Goal: Task Accomplishment & Management: Complete application form

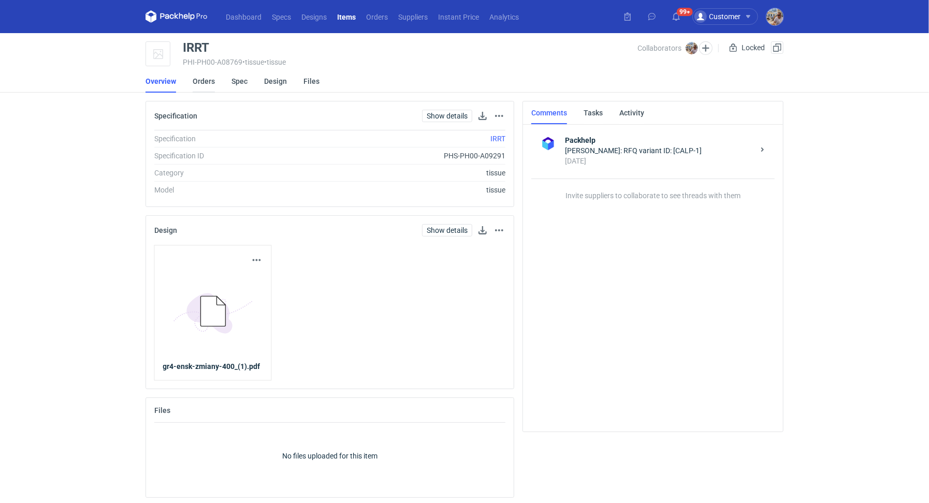
click at [201, 80] on link "Orders" at bounding box center [204, 81] width 22 height 23
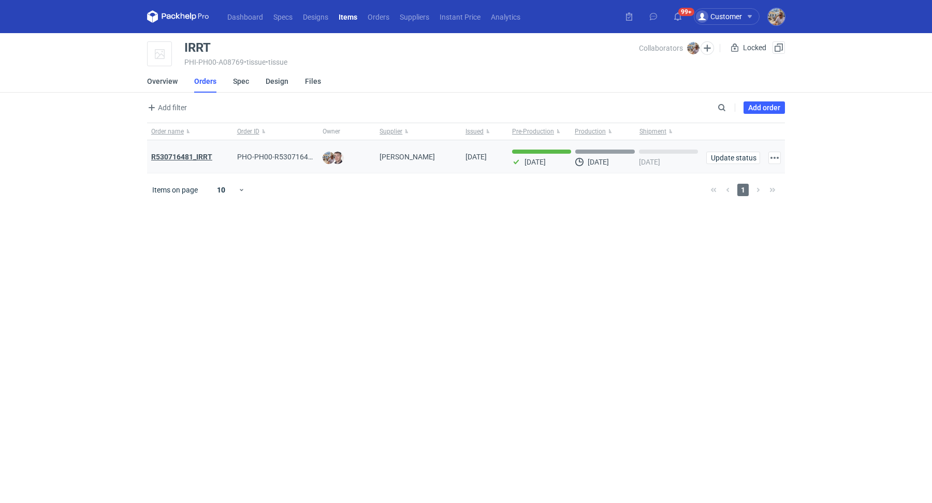
click at [193, 157] on strong "R530716481_IRRT" at bounding box center [181, 157] width 61 height 8
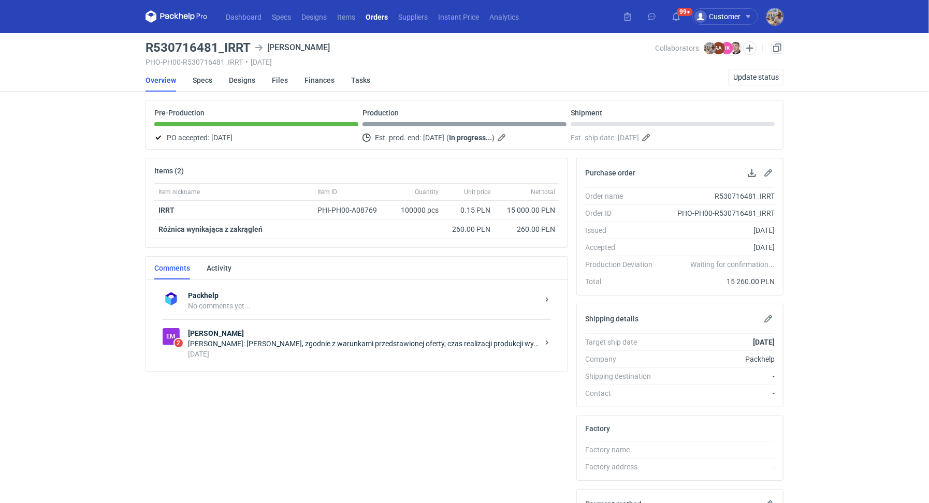
click at [256, 361] on div "Em 2 Emerson Maciej Sikora: Pani Izo, zgodnie z warunkami przedstawionej oferty…" at bounding box center [357, 344] width 388 height 48
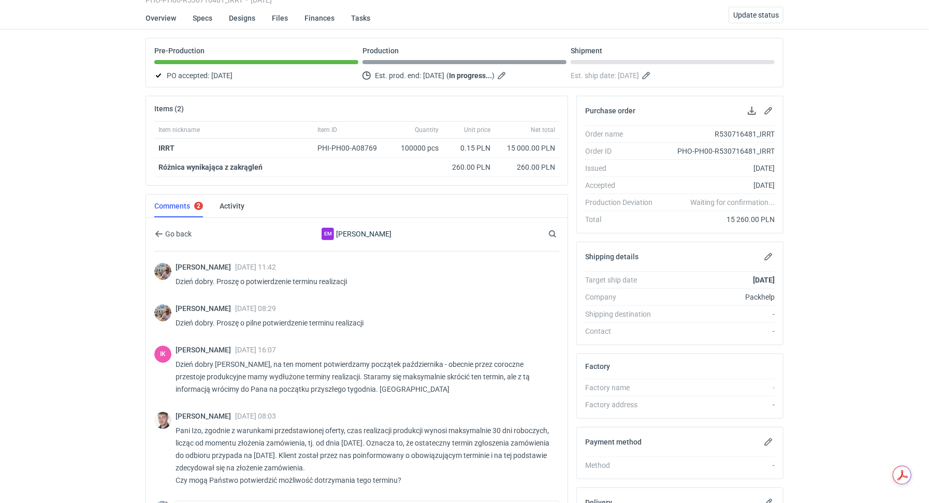
scroll to position [62, 0]
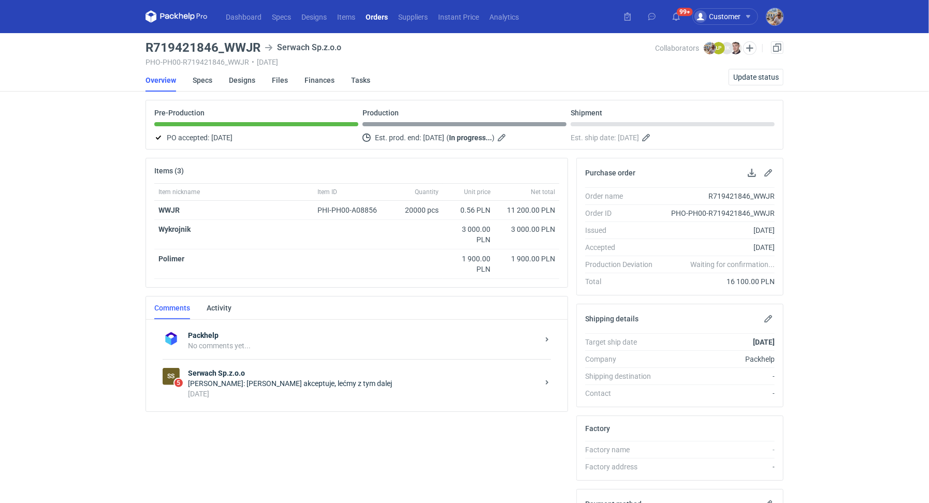
click at [311, 379] on div "Maciej Sikora: Panie Łukaszu akceptuje, lećmy z tym dalej" at bounding box center [363, 384] width 351 height 10
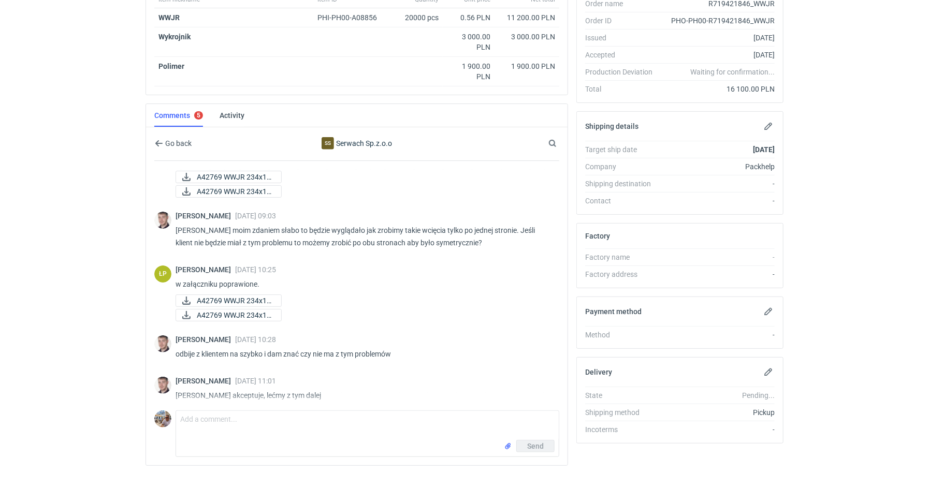
scroll to position [125, 0]
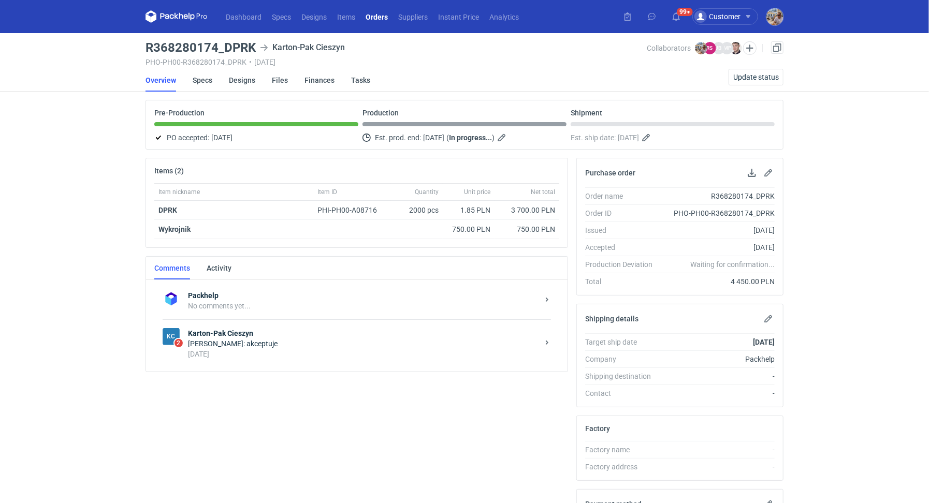
click at [258, 334] on strong "Karton-Pak Cieszyn" at bounding box center [363, 333] width 351 height 10
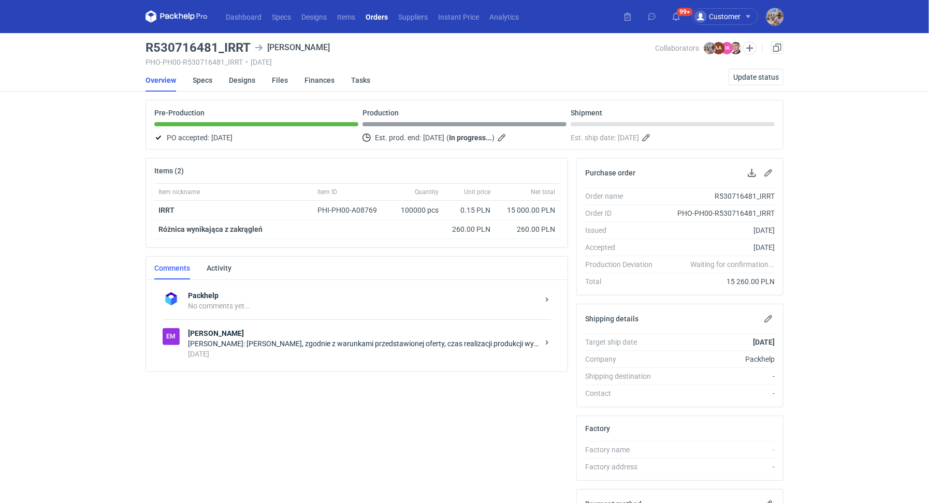
click at [277, 331] on strong "Emerson" at bounding box center [363, 333] width 351 height 10
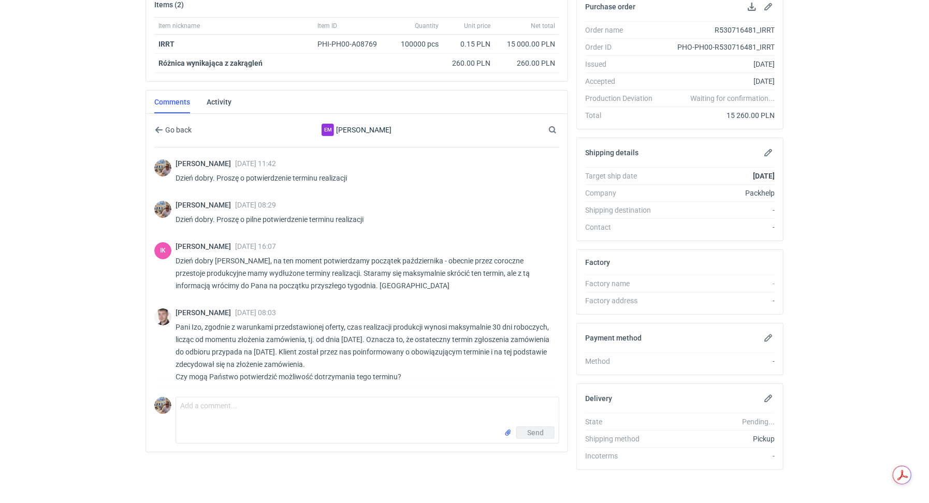
scroll to position [168, 0]
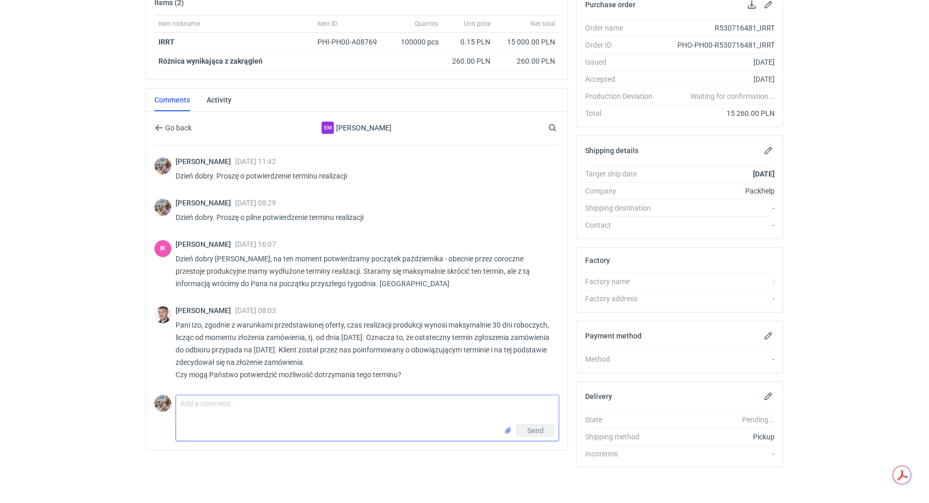
click at [265, 409] on textarea "Comment message" at bounding box center [367, 410] width 383 height 29
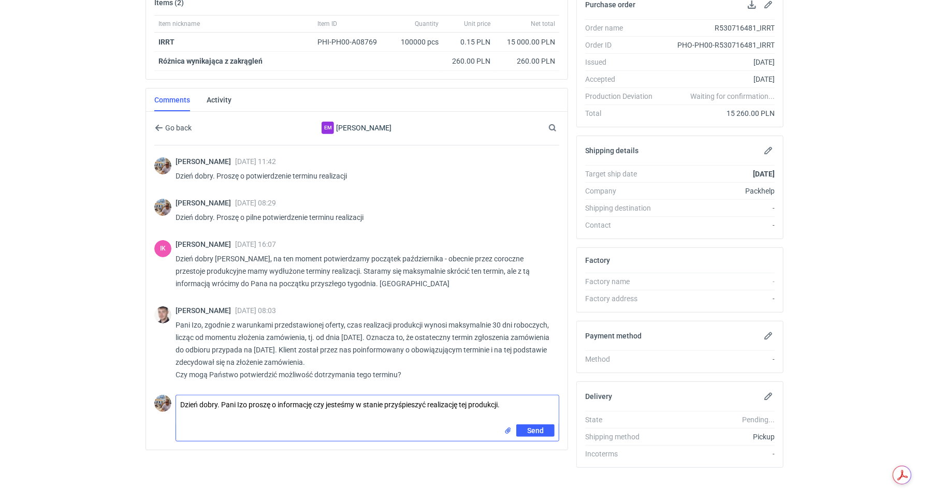
drag, startPoint x: 515, startPoint y: 403, endPoint x: 316, endPoint y: 397, distance: 199.0
click at [316, 397] on textarea "Dzień dobry. Pani Izo proszę o informację czy jesteśmy w stanie przyśpieszyć re…" at bounding box center [367, 410] width 383 height 29
type textarea "D"
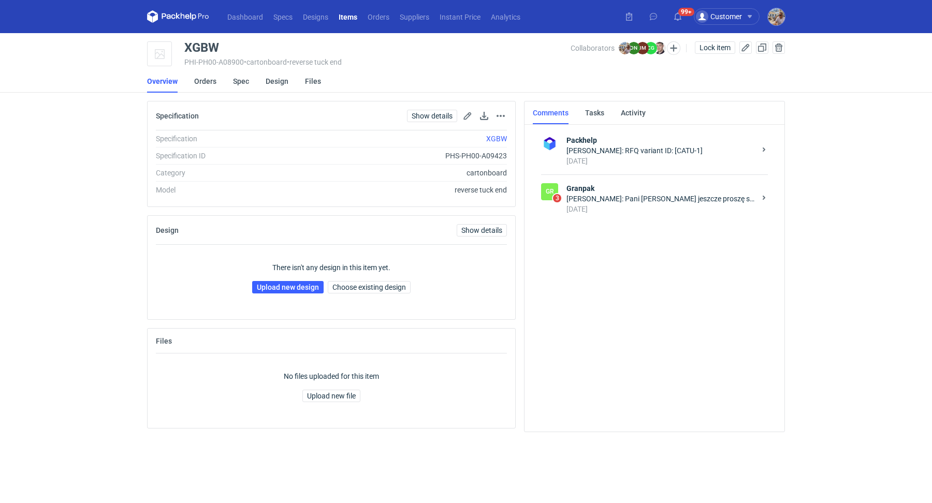
click at [677, 201] on div "[PERSON_NAME]: Pani [PERSON_NAME] jeszcze proszę się wstrzymać z przygotowaniem…" at bounding box center [661, 199] width 189 height 10
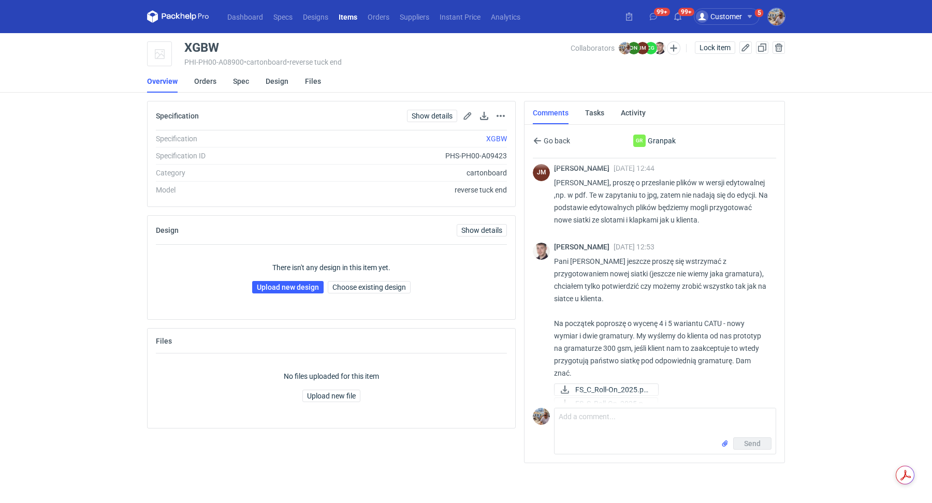
scroll to position [417, 0]
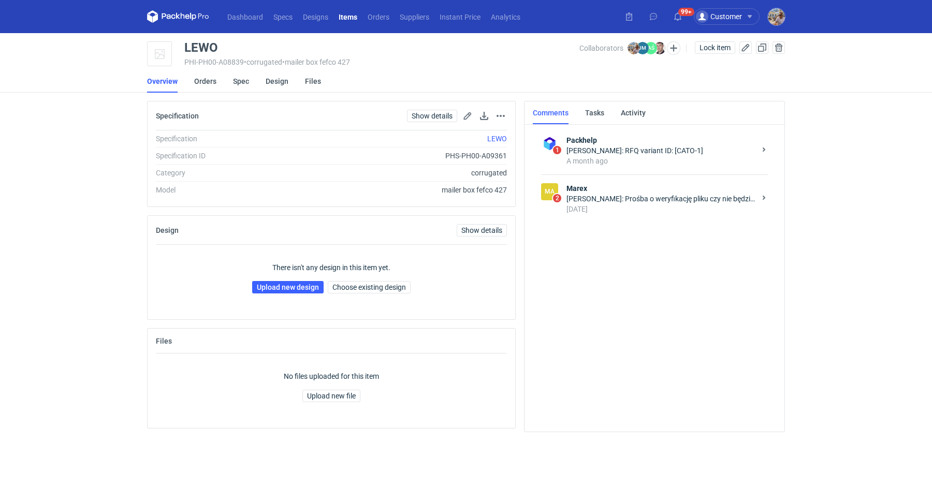
click at [684, 209] on div "[DATE]" at bounding box center [661, 209] width 189 height 10
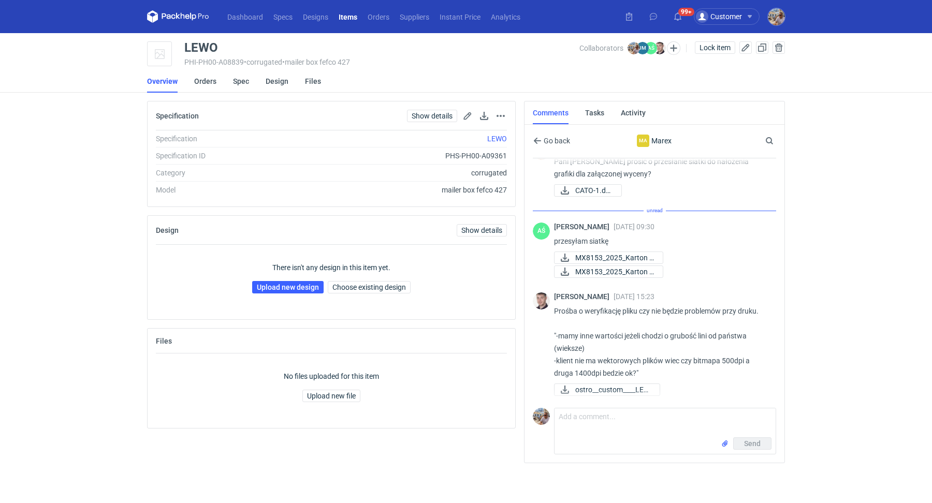
scroll to position [13, 0]
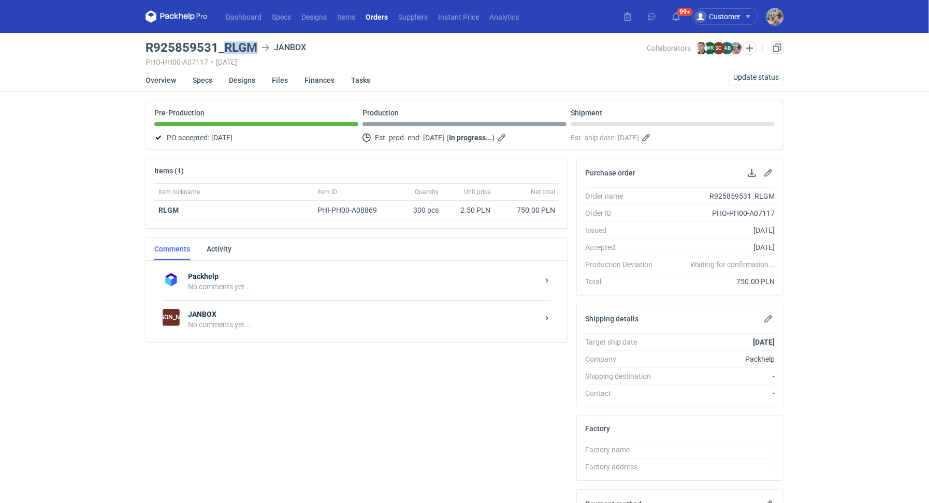
drag, startPoint x: 224, startPoint y: 48, endPoint x: 254, endPoint y: 49, distance: 29.5
click at [254, 49] on h3 "R925859531_RLGM" at bounding box center [202, 47] width 112 height 12
copy h3 "RLGM"
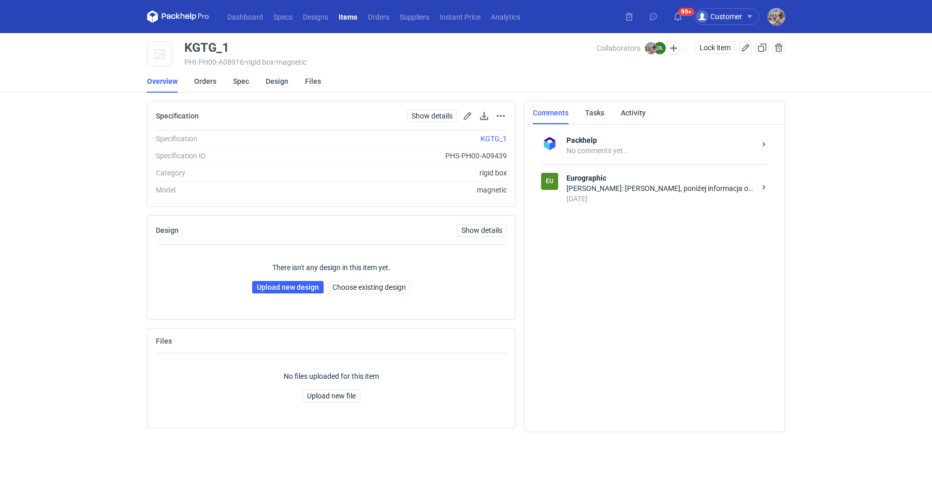
click at [644, 189] on div "[PERSON_NAME]: [PERSON_NAME], poniżej informacja od naszego DTP : Plik wygląda …" at bounding box center [661, 188] width 189 height 10
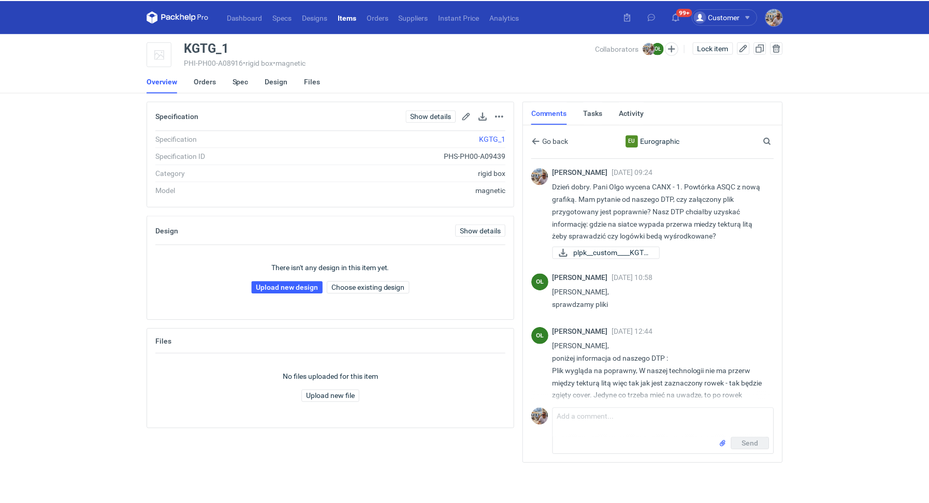
scroll to position [33, 0]
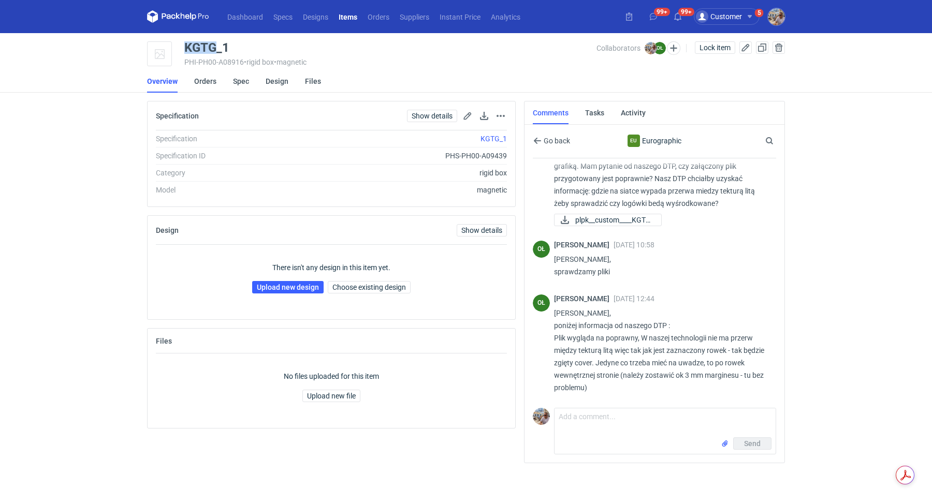
drag, startPoint x: 187, startPoint y: 49, endPoint x: 214, endPoint y: 47, distance: 26.5
click at [214, 47] on div "KGTG_1" at bounding box center [206, 47] width 45 height 12
copy div "KGTG"
click at [303, 286] on link "Upload new design" at bounding box center [287, 287] width 71 height 12
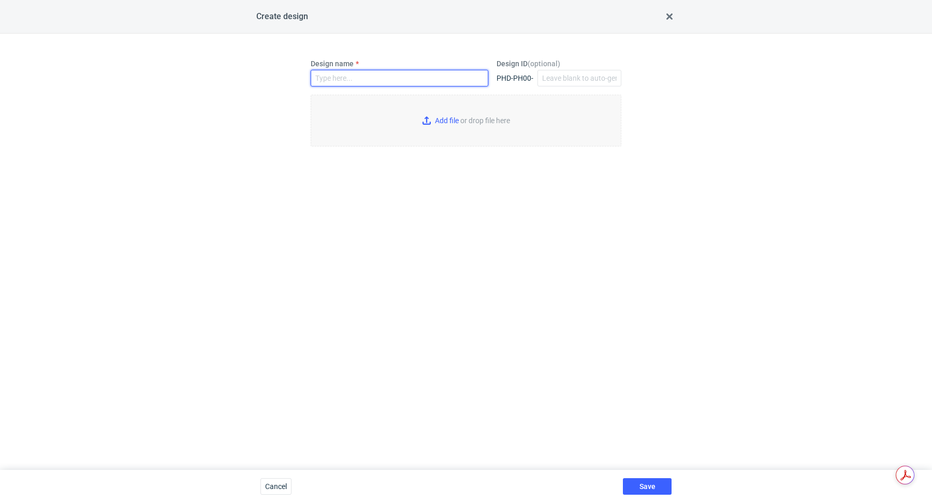
click at [362, 77] on input "Design name" at bounding box center [400, 78] width 178 height 17
paste input "KGTG"
type input "KGTG_1"
click at [453, 121] on input "Add file or drop file here" at bounding box center [466, 121] width 311 height 52
type input "C:\fakepath\plpk__custom____KGTG__d0__oR452468941__v4.pdf"
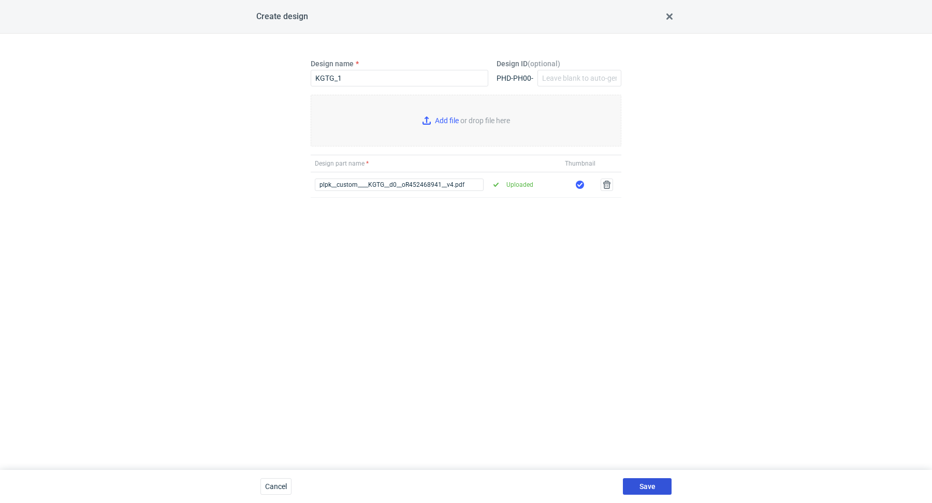
click at [654, 484] on span "Save" at bounding box center [648, 486] width 16 height 7
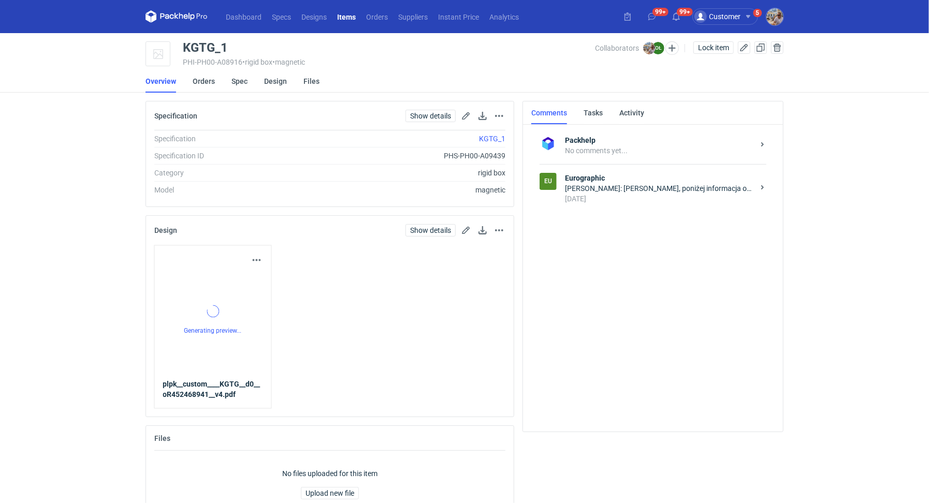
click at [647, 187] on div "Olga Łopatowicz: Panie Michale, poniżej informacja od naszego DTP : Plik wygląd…" at bounding box center [659, 188] width 189 height 10
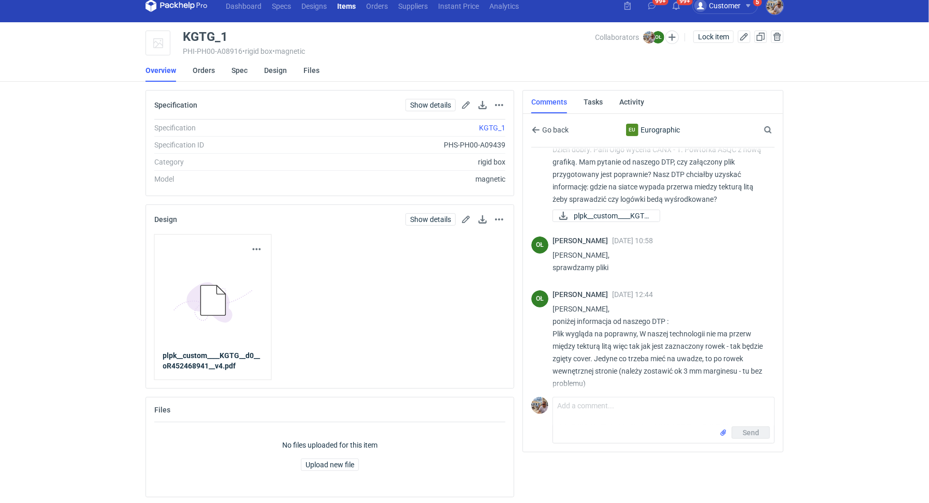
scroll to position [33, 0]
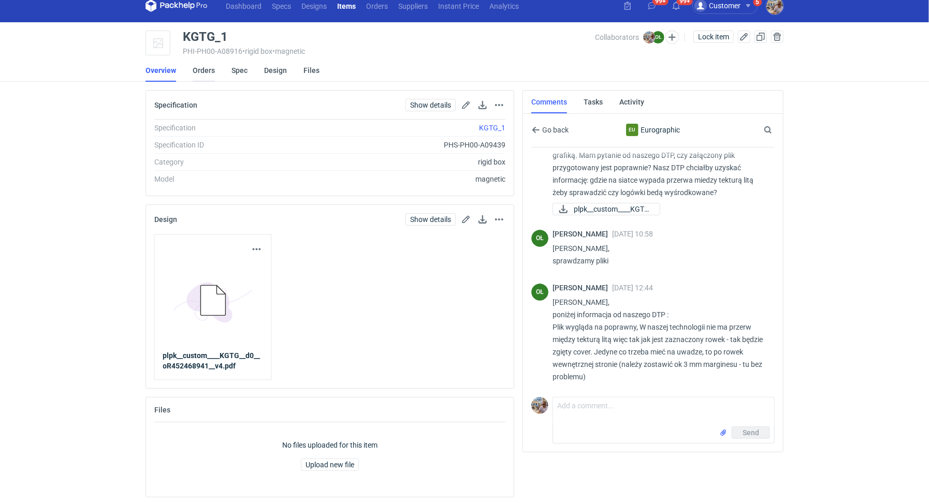
click at [194, 67] on link "Orders" at bounding box center [204, 70] width 22 height 23
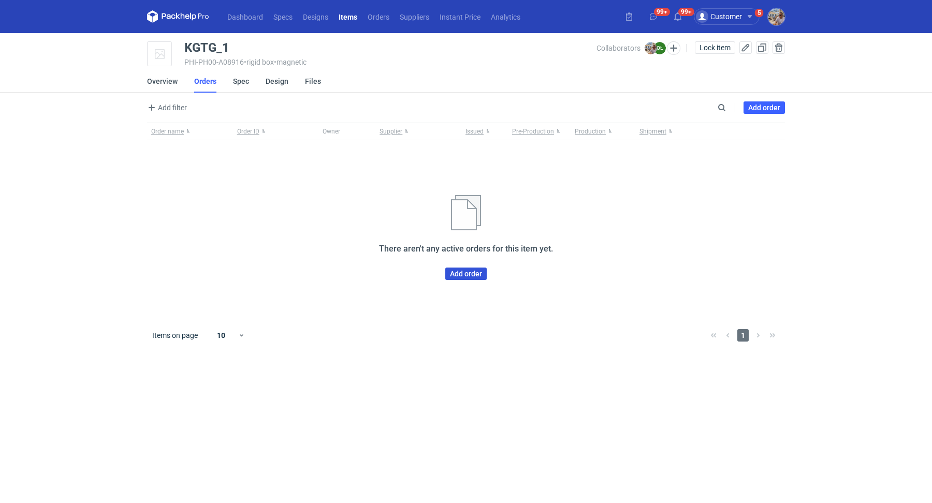
click at [470, 277] on link "Add order" at bounding box center [465, 274] width 41 height 12
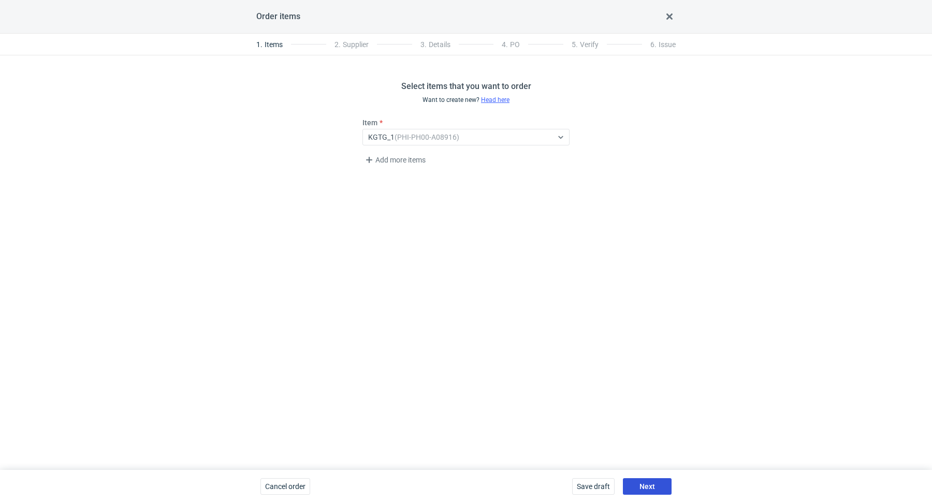
click at [652, 482] on button "Next" at bounding box center [647, 487] width 49 height 17
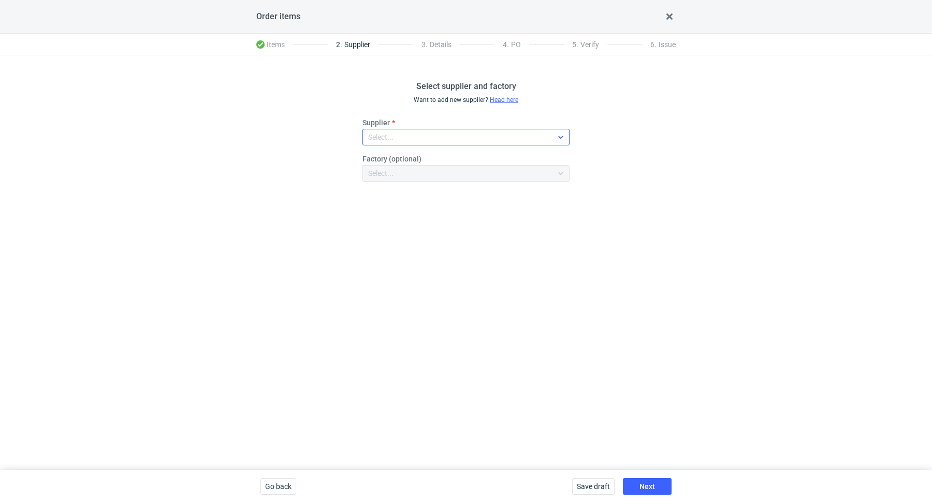
click at [416, 131] on div "Select..." at bounding box center [458, 137] width 190 height 15
type input "eurogr"
click at [444, 156] on div "Eurographic" at bounding box center [466, 161] width 191 height 10
click at [656, 482] on button "Next" at bounding box center [647, 487] width 49 height 17
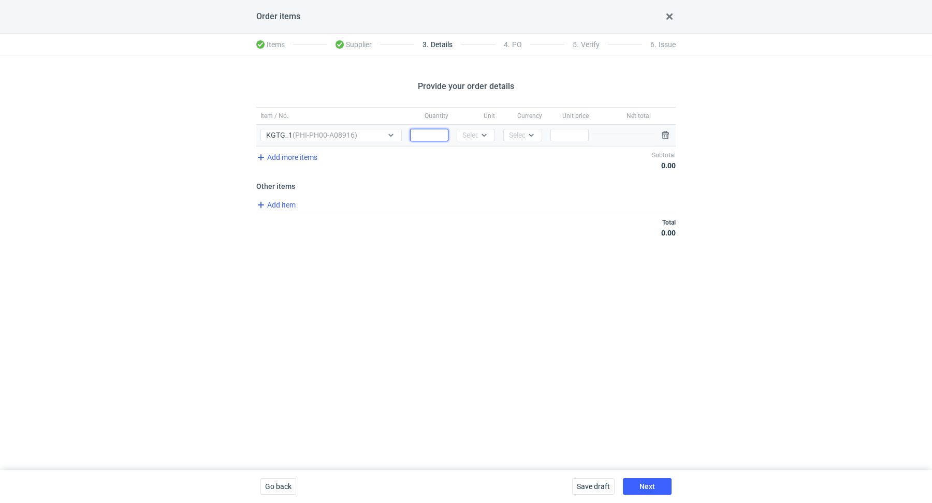
click at [430, 132] on input "Quantity" at bounding box center [429, 135] width 38 height 12
paste input "2000"
type input "2000"
click at [477, 137] on div "Select..." at bounding box center [475, 135] width 25 height 10
click at [480, 162] on div "pcs" at bounding box center [476, 156] width 30 height 15
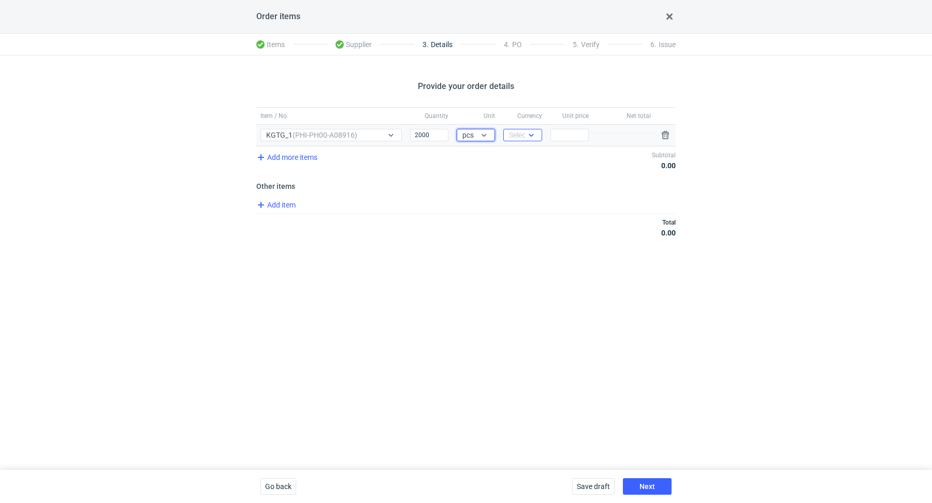
click at [522, 135] on div "Select..." at bounding box center [521, 135] width 25 height 10
click at [524, 154] on span "PLN" at bounding box center [519, 156] width 14 height 10
click at [578, 132] on input "Price" at bounding box center [570, 135] width 38 height 12
paste input "11.70"
type input "11.70"
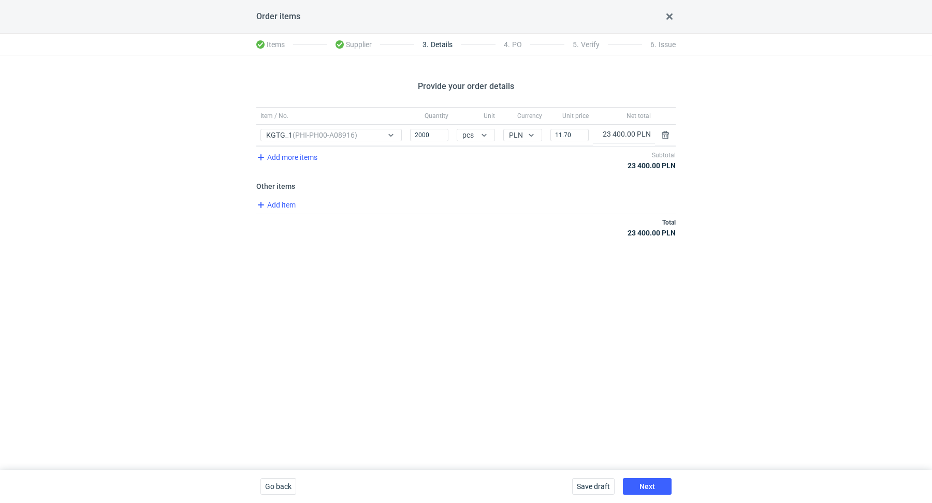
click at [552, 202] on div "Add item" at bounding box center [465, 206] width 422 height 15
click at [642, 482] on button "Next" at bounding box center [647, 487] width 49 height 17
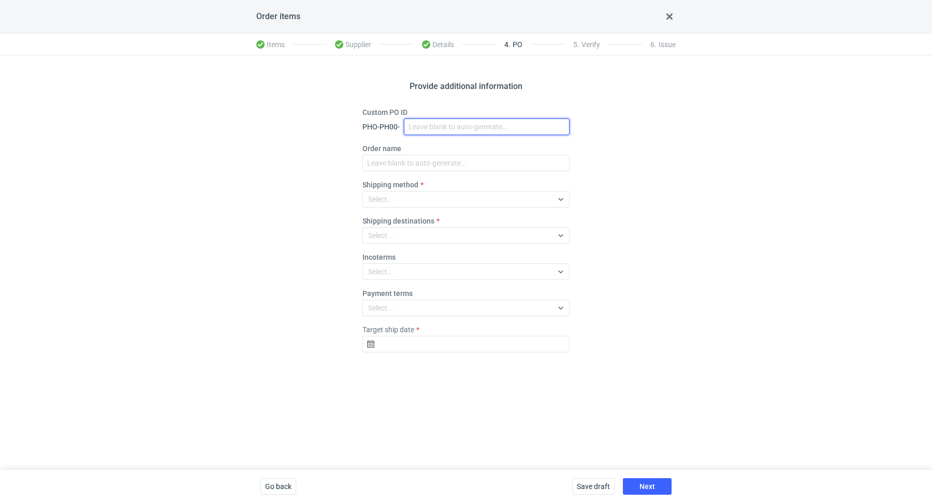
click at [437, 127] on input "Custom PO ID" at bounding box center [487, 127] width 166 height 17
paste input "R452468941"
drag, startPoint x: 506, startPoint y: 125, endPoint x: 430, endPoint y: 121, distance: 75.7
click at [414, 110] on div "Custom PO ID PHO-PH00- R452468941_KGTG_v1" at bounding box center [466, 121] width 207 height 28
type input "R452468941_KGTG_v1"
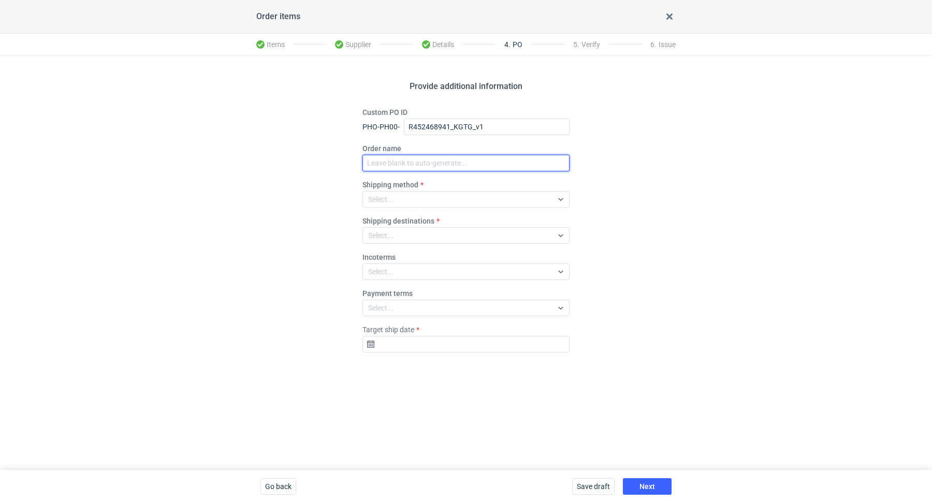
click at [427, 162] on input "Order name" at bounding box center [466, 163] width 207 height 17
paste input "R452468941_KGTG_v1"
type input "R452468941_KGTG_v1"
click at [406, 195] on div "Select..." at bounding box center [458, 199] width 190 height 15
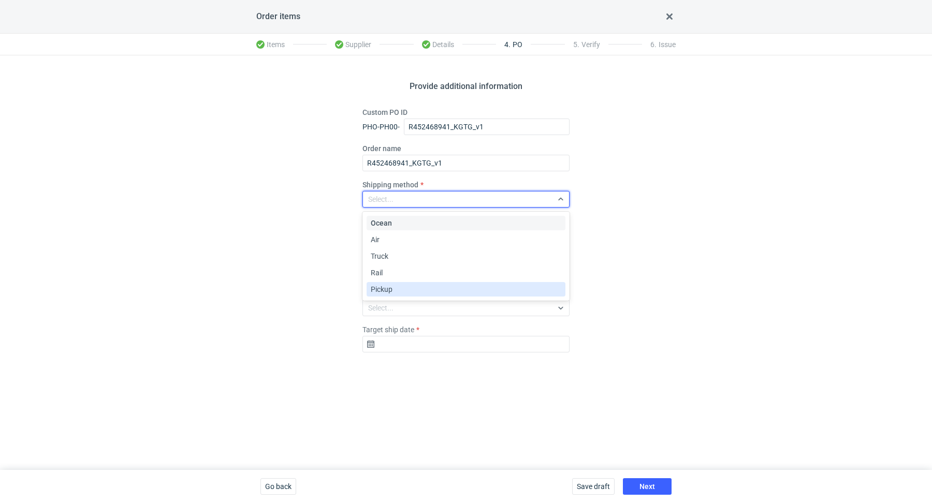
click at [413, 287] on div "Pickup" at bounding box center [466, 289] width 191 height 10
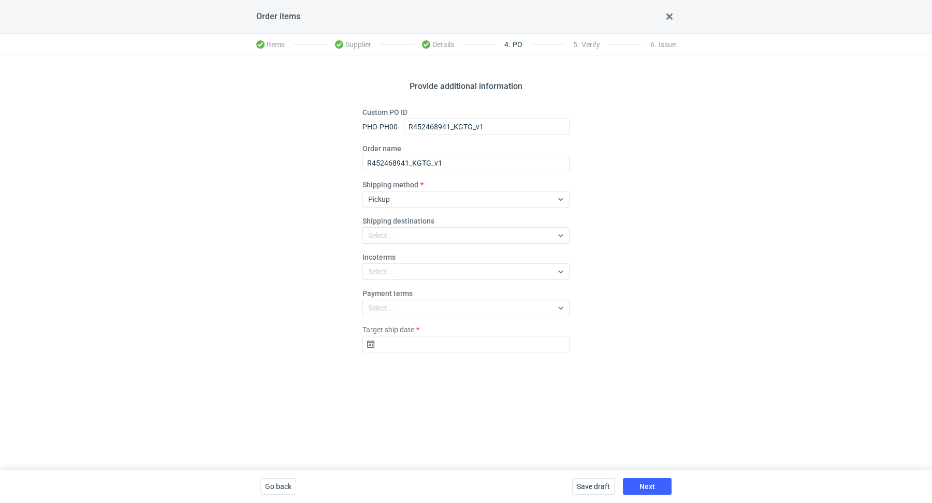
click at [639, 254] on div "Provide additional information Custom PO ID PHO-PH00- R452468941_KGTG_v1 Order …" at bounding box center [466, 262] width 932 height 415
click at [410, 341] on input "Target ship date" at bounding box center [466, 344] width 207 height 17
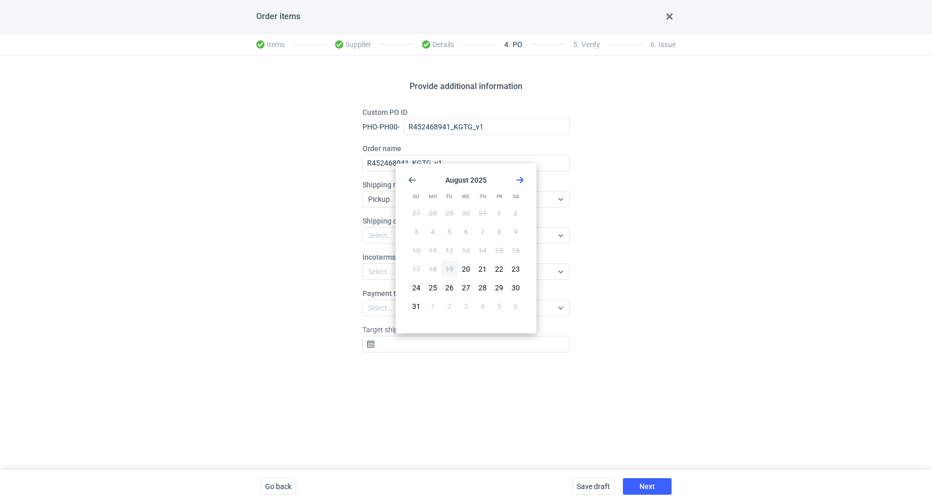
click at [520, 183] on icon "Go forward 1 month" at bounding box center [520, 180] width 8 height 8
click at [449, 246] on span "16" at bounding box center [449, 251] width 8 height 10
type input "2025-09-16"
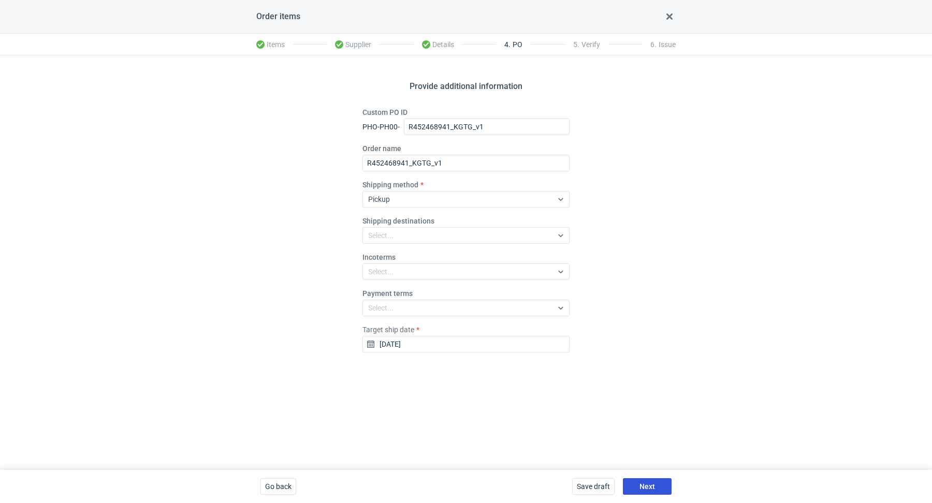
click at [645, 482] on button "Next" at bounding box center [647, 487] width 49 height 17
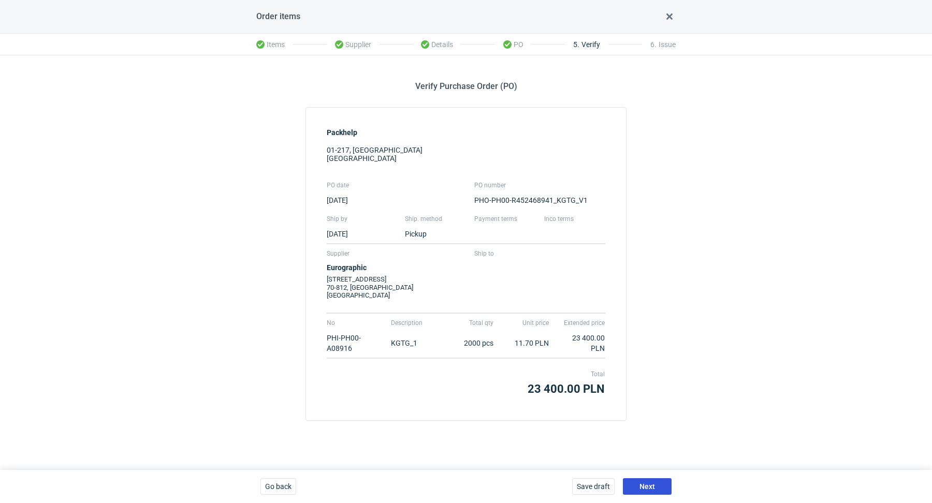
click at [656, 482] on button "Next" at bounding box center [647, 487] width 49 height 17
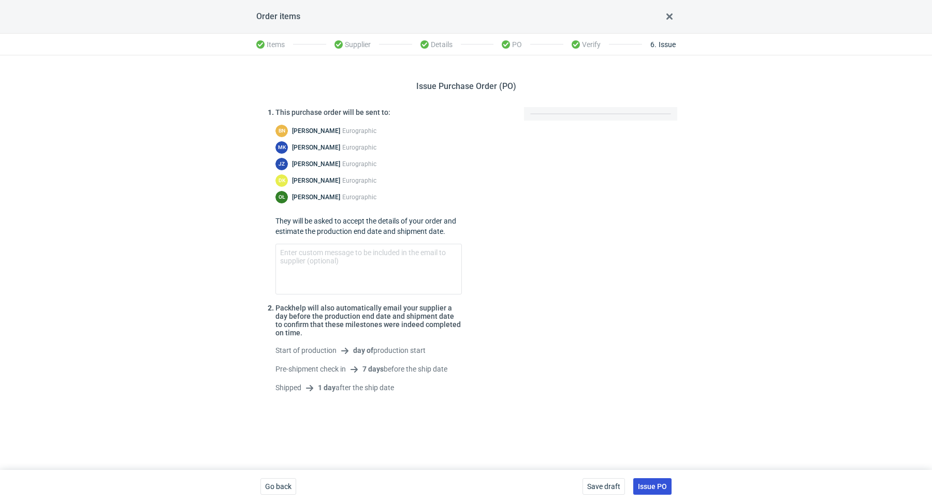
click at [654, 483] on span "Issue PO" at bounding box center [652, 486] width 29 height 7
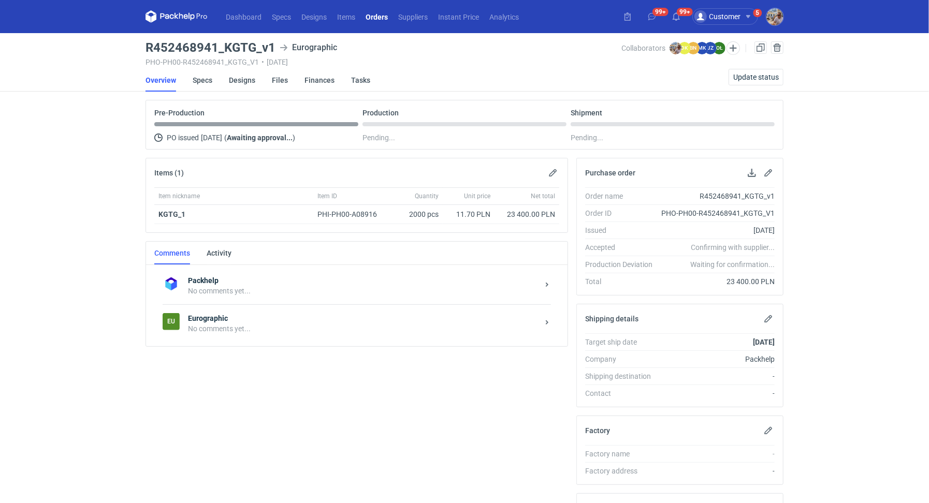
click at [282, 329] on div "No comments yet..." at bounding box center [363, 329] width 351 height 10
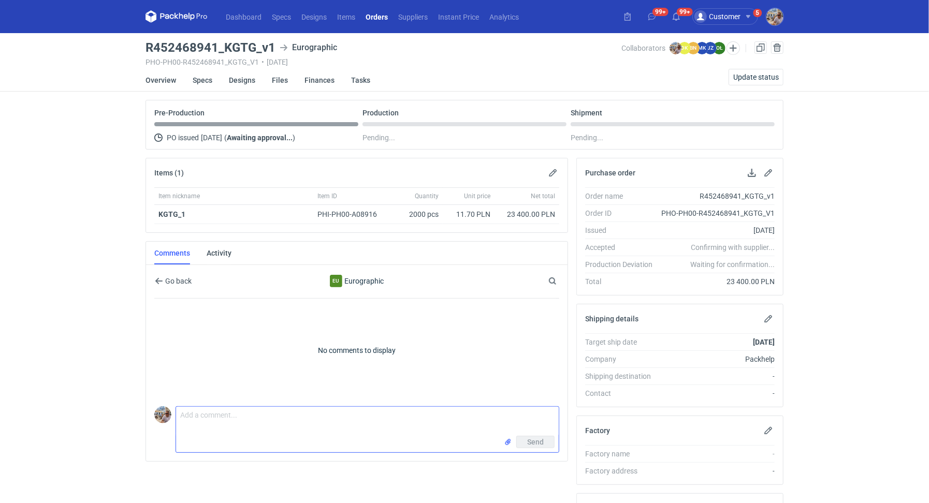
click at [208, 414] on textarea "Comment message" at bounding box center [367, 421] width 383 height 29
paste textarea "CANX - 1"
paste textarea "powtórka ASQC z nową grafiką"
drag, startPoint x: 338, startPoint y: 413, endPoint x: 323, endPoint y: 442, distance: 32.2
click at [338, 413] on textarea "Dzień dobry. Pani Olgo numer wyceny CANX - 1. powtórka ASQC z nową grafiką" at bounding box center [367, 421] width 383 height 29
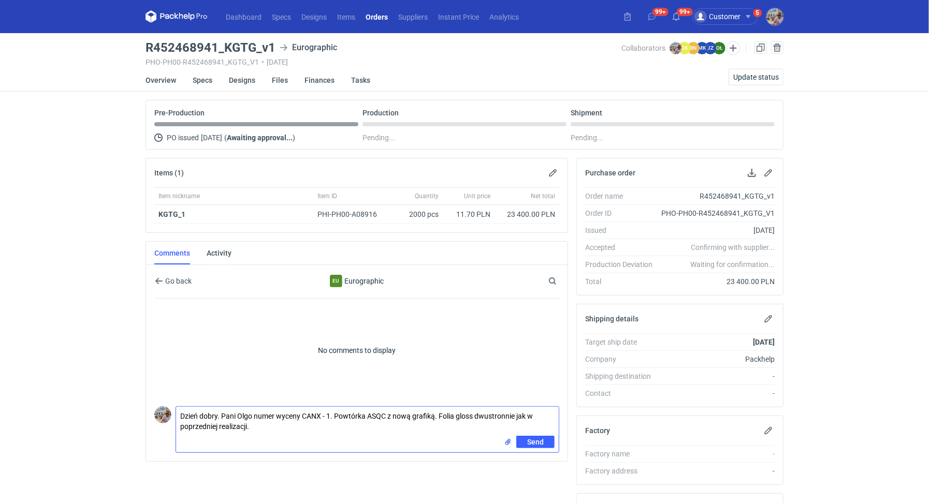
type textarea "Dzień dobry. Pani Olgo numer wyceny CANX - 1. Powtórka ASQC z nową grafiką. Fol…"
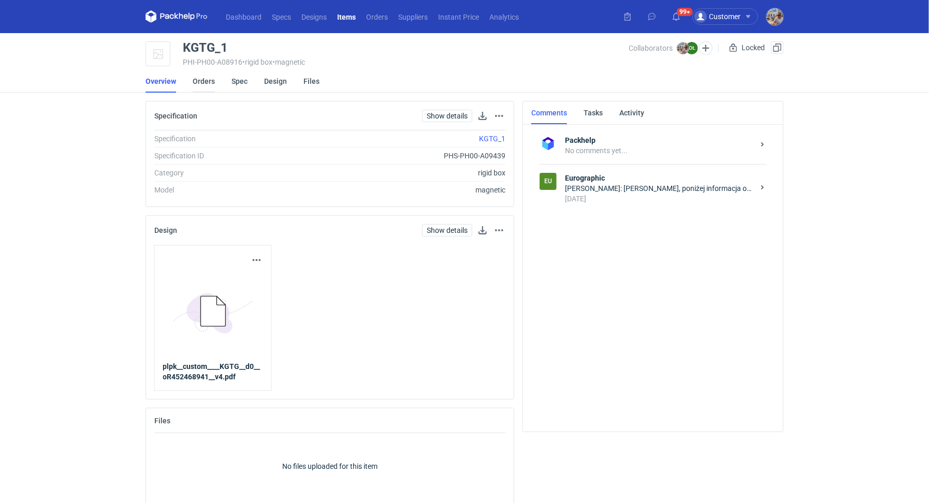
click at [203, 82] on link "Orders" at bounding box center [204, 81] width 22 height 23
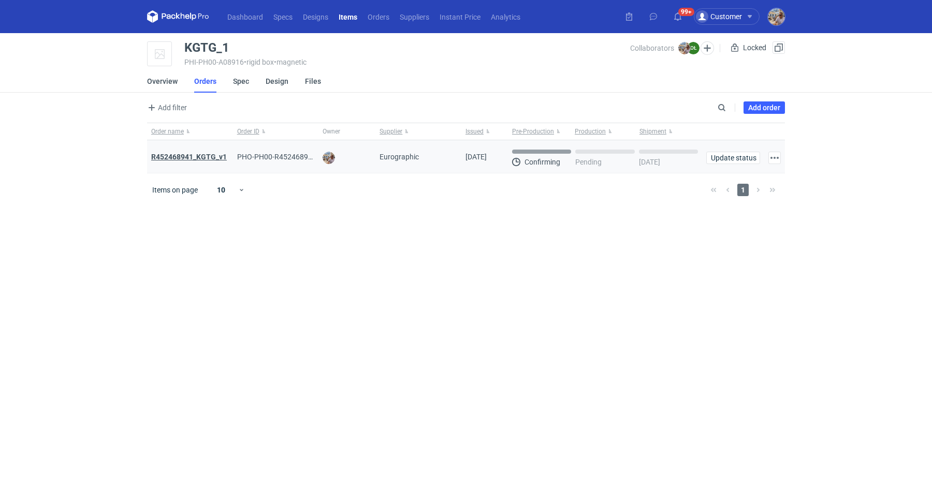
click at [195, 157] on strong "R452468941_KGTG_v1" at bounding box center [189, 157] width 76 height 8
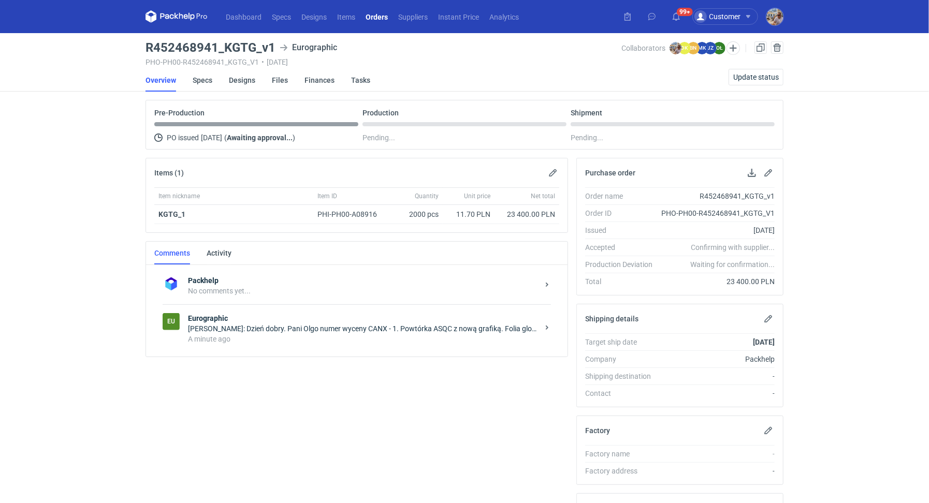
click at [338, 340] on div "A minute ago" at bounding box center [363, 339] width 351 height 10
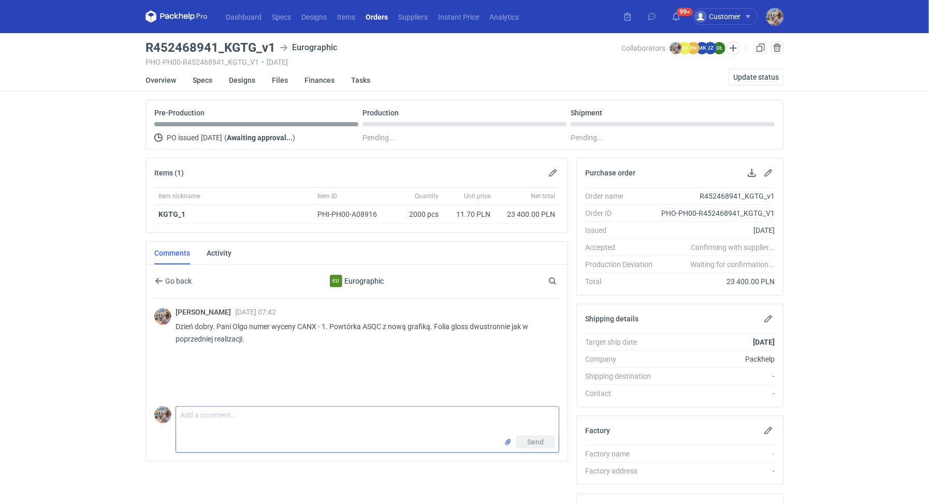
click at [270, 414] on textarea "Comment message" at bounding box center [367, 421] width 383 height 29
type textarea "Prośba o jak najlepszy termin realizacji :)"
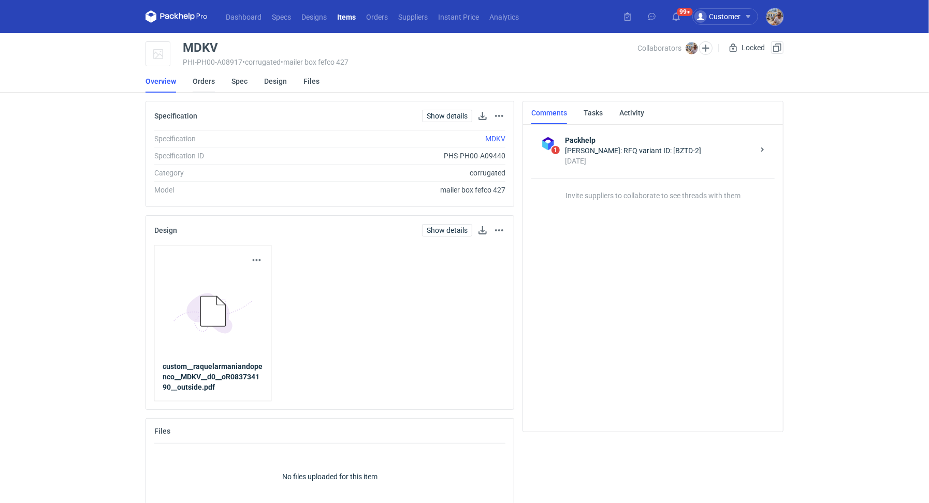
click at [195, 75] on link "Orders" at bounding box center [204, 81] width 22 height 23
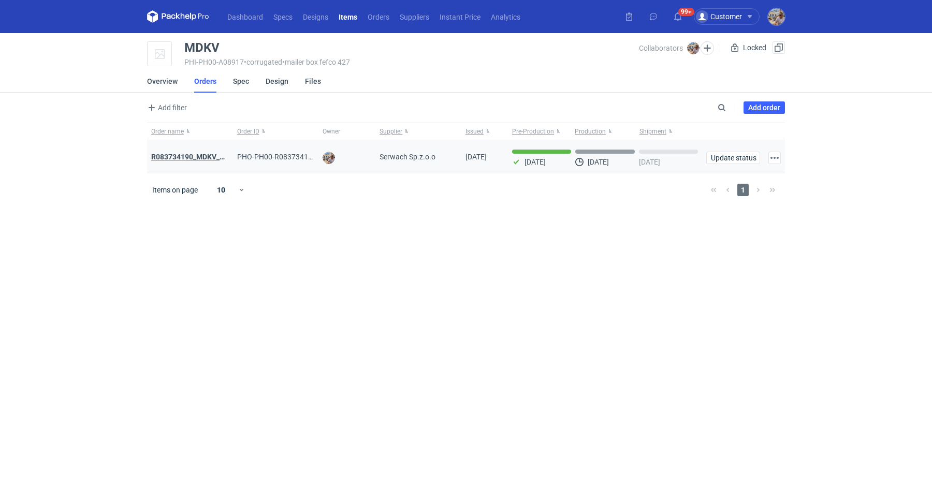
click at [209, 156] on strong "R083734190_MDKV_MVXD" at bounding box center [195, 157] width 89 height 8
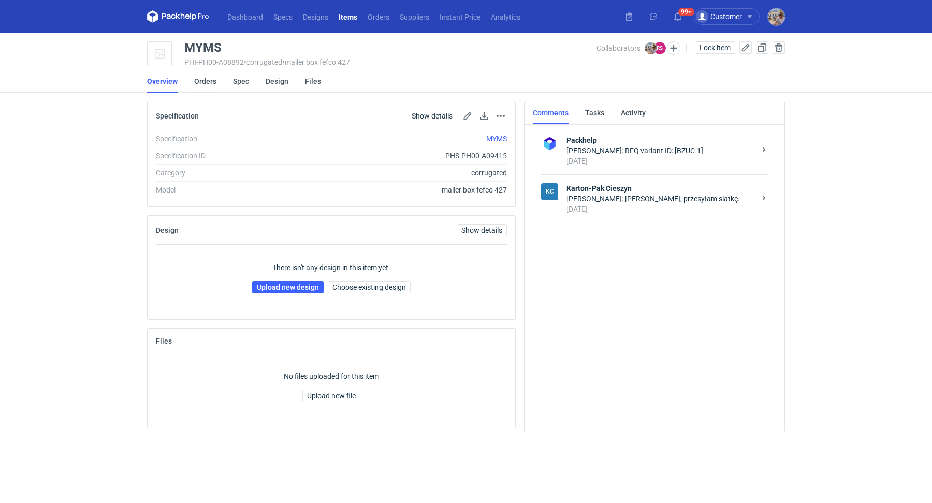
click at [210, 83] on link "Orders" at bounding box center [205, 81] width 22 height 23
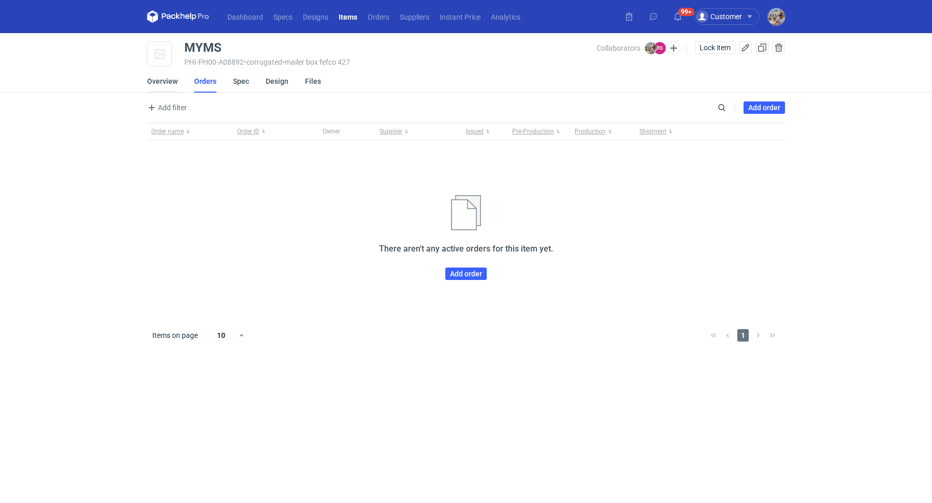
click at [167, 83] on link "Overview" at bounding box center [162, 81] width 31 height 23
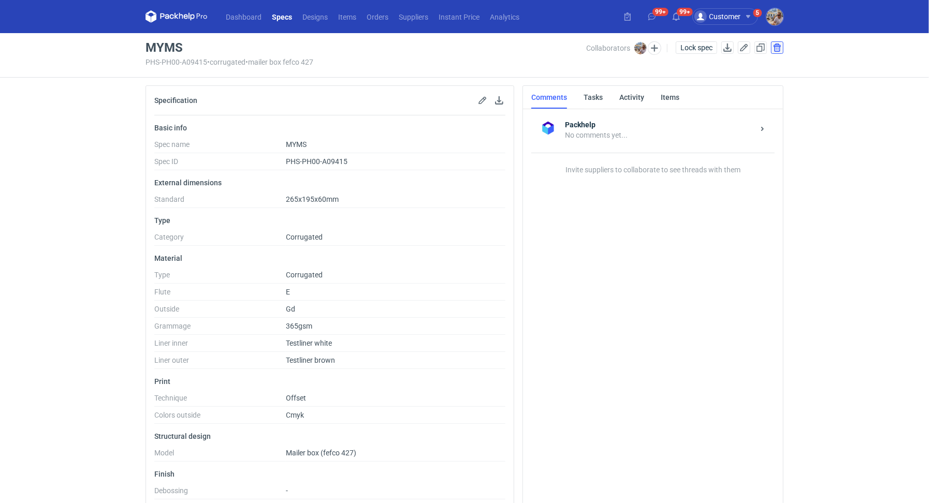
click at [782, 48] on button "button" at bounding box center [777, 47] width 12 height 12
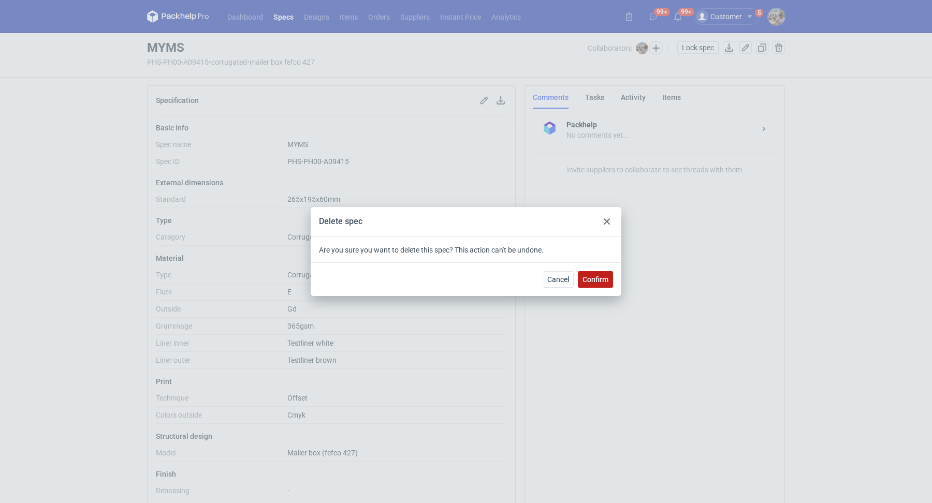
click at [603, 279] on span "Confirm" at bounding box center [596, 279] width 26 height 7
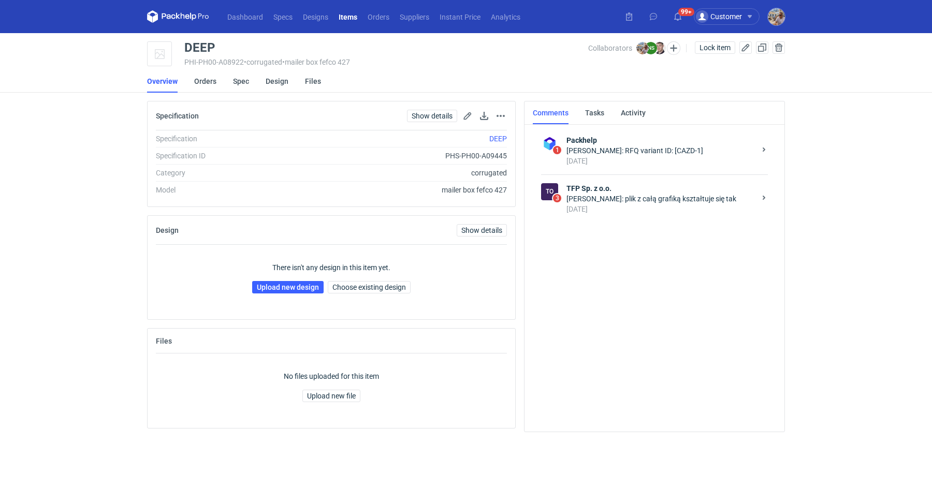
click at [593, 204] on div "[DATE]" at bounding box center [661, 209] width 189 height 10
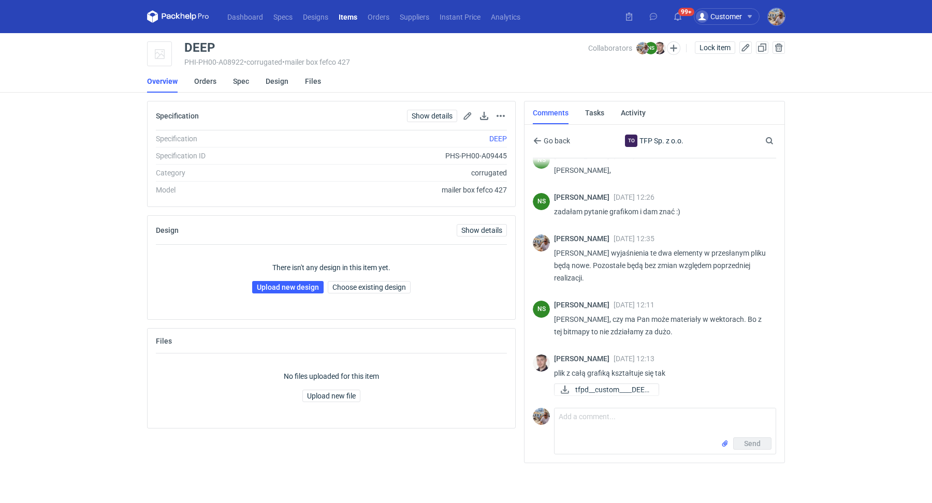
scroll to position [158, 0]
click at [207, 81] on link "Orders" at bounding box center [205, 81] width 22 height 23
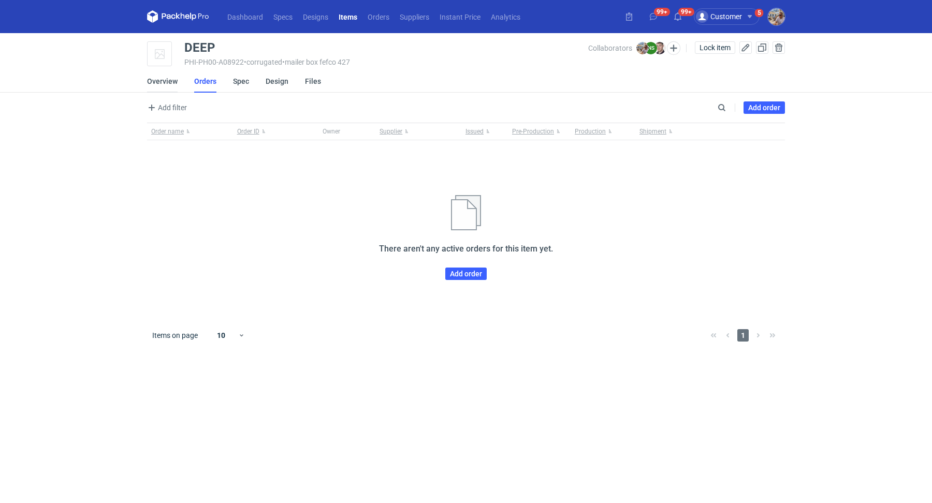
click at [161, 82] on link "Overview" at bounding box center [162, 81] width 31 height 23
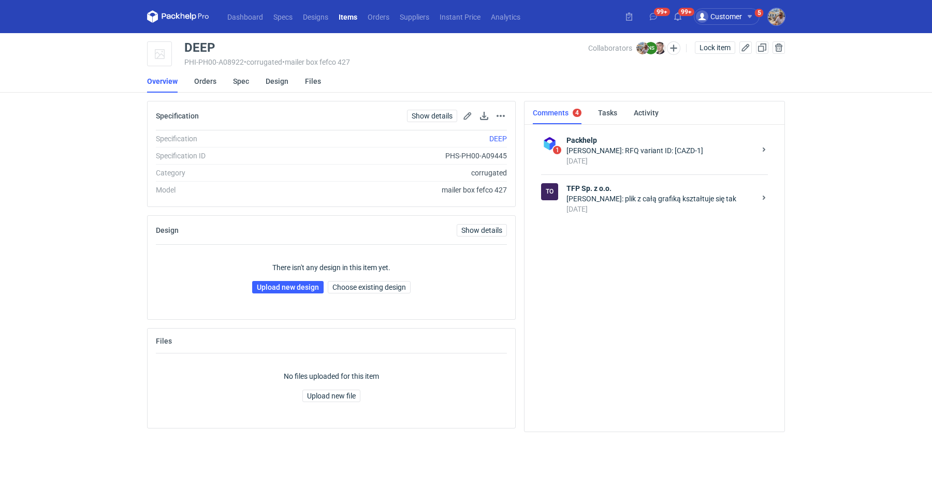
click at [609, 194] on div "Maciej Sikora: plik z całą grafiką kształtuje się tak" at bounding box center [661, 199] width 189 height 10
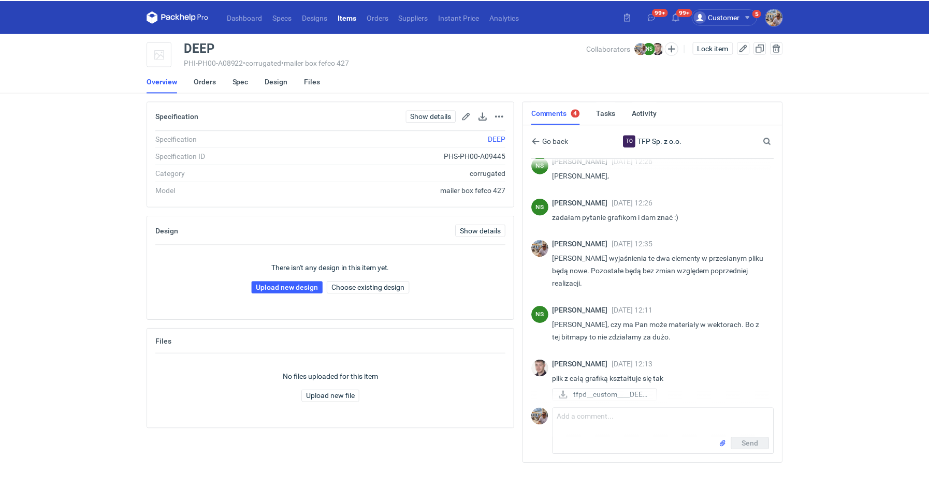
scroll to position [158, 0]
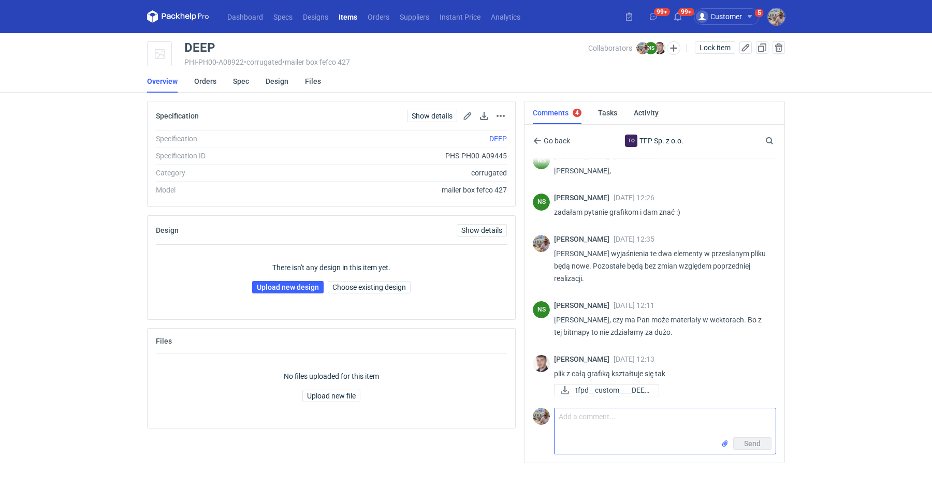
click at [597, 428] on textarea "Comment message" at bounding box center [665, 423] width 221 height 29
type textarea "Dzień dobry. Pani Natalio proszę o informację."
drag, startPoint x: 223, startPoint y: 49, endPoint x: 185, endPoint y: 43, distance: 38.3
click at [185, 43] on div "DEEP" at bounding box center [386, 47] width 404 height 12
copy div "DEEP"
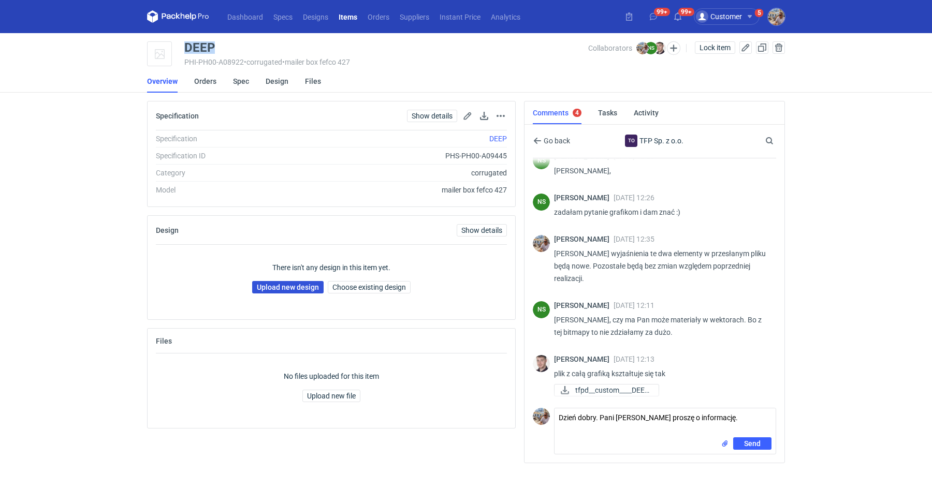
click at [290, 285] on link "Upload new design" at bounding box center [287, 287] width 71 height 12
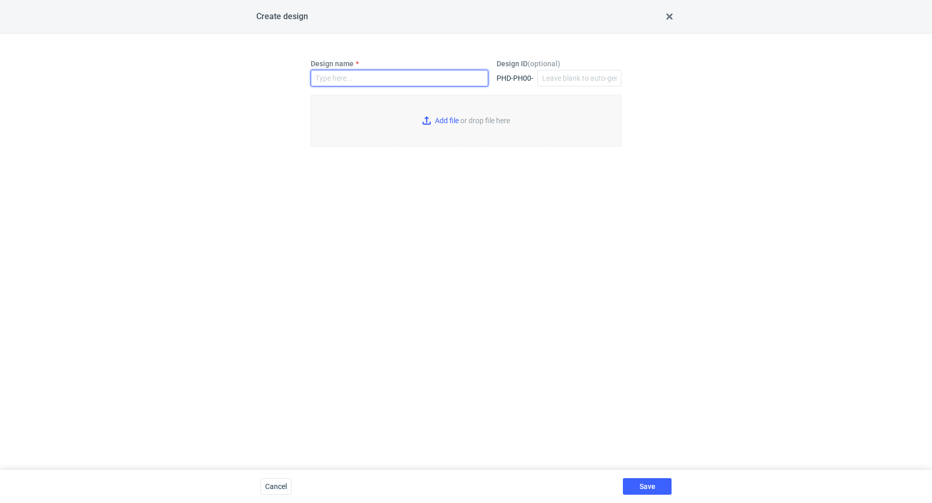
click at [355, 77] on input "Design name" at bounding box center [400, 78] width 178 height 17
paste input "DEEP"
type input "DEEP"
click at [429, 116] on input "Add file or drop file here" at bounding box center [466, 121] width 311 height 52
type input "C:\fakepath\tfpd__custom____DEEP__d0__oR168509738__outside.pdf"
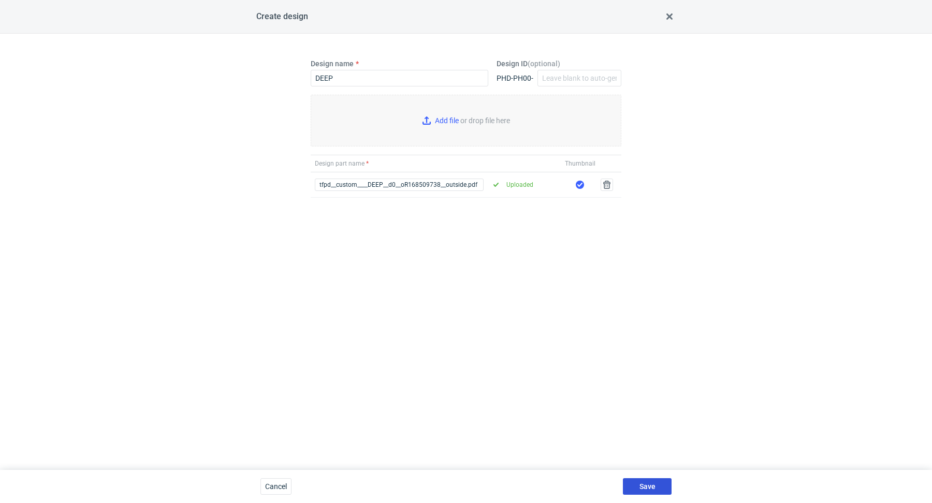
click at [657, 480] on button "Save" at bounding box center [647, 487] width 49 height 17
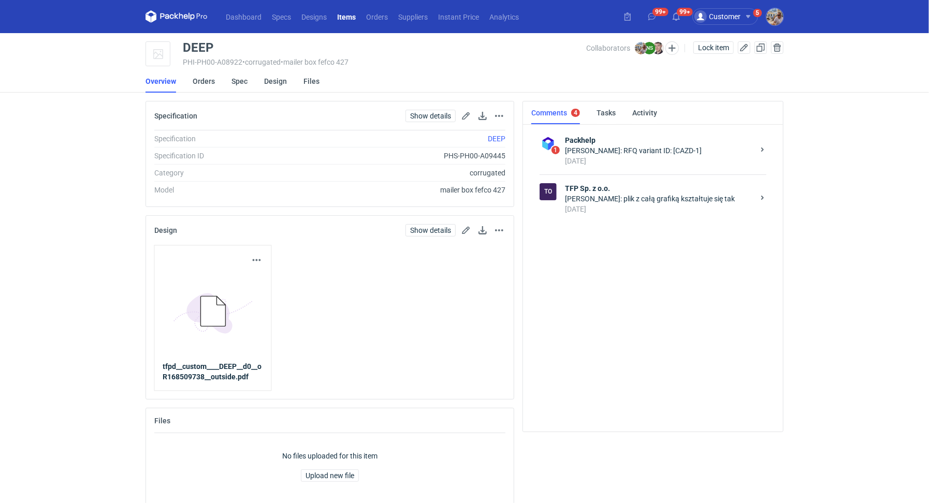
click at [670, 204] on div "5 days ago" at bounding box center [659, 209] width 189 height 10
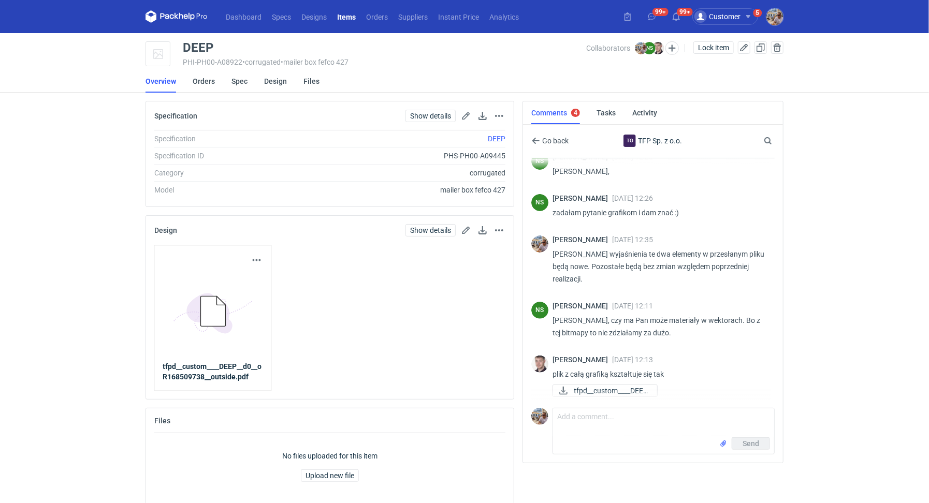
scroll to position [158, 0]
click at [610, 420] on textarea "Comment message" at bounding box center [663, 423] width 221 height 29
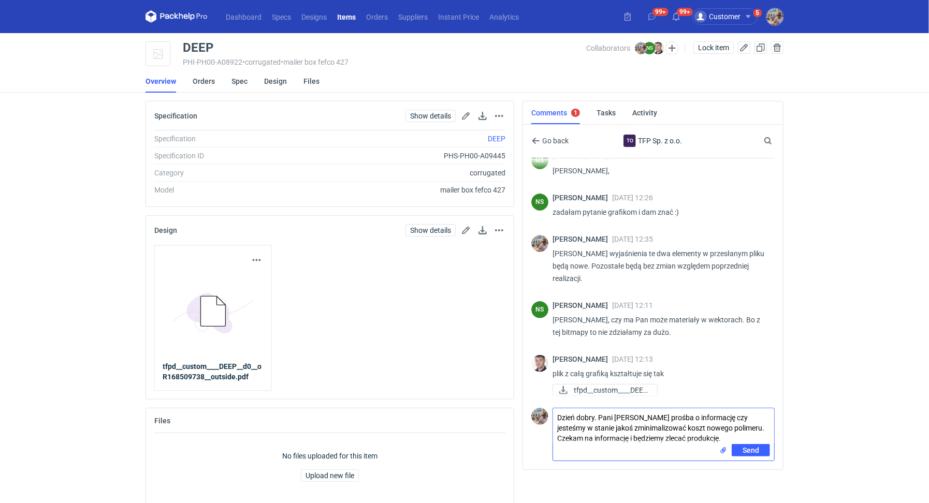
type textarea "Dzień dobry. Pani Natalio prośba o informację czy jesteśmy w stanie jakoś zmini…"
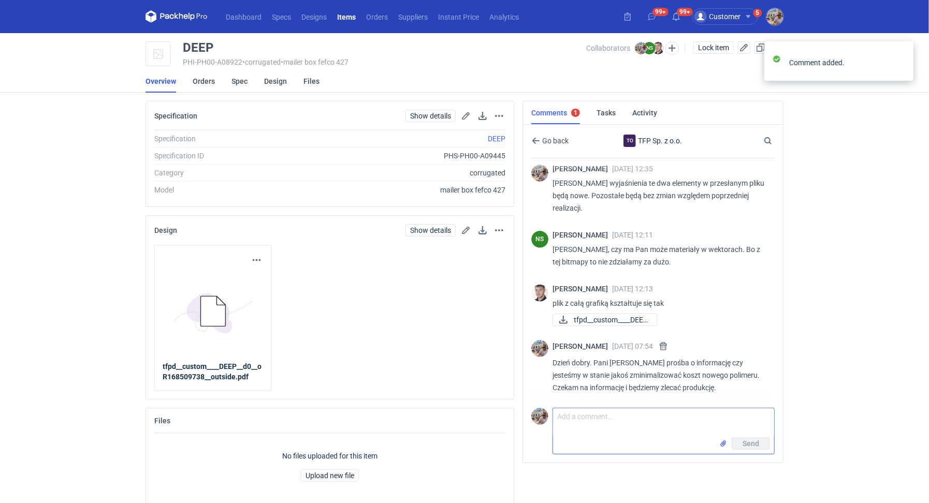
scroll to position [229, 0]
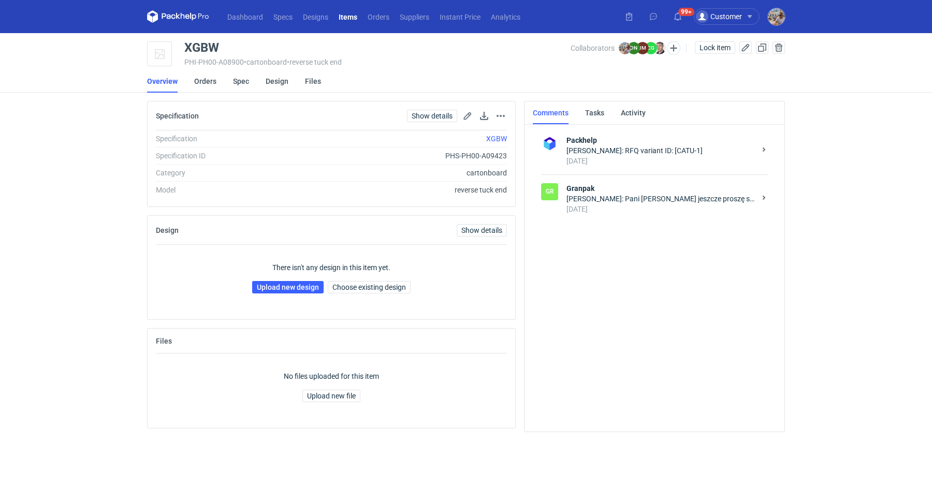
click at [652, 199] on div "Maciej Sikora: Pani Joanno narazie jeszcze proszę się wstrzymać z przygotowanie…" at bounding box center [661, 199] width 189 height 10
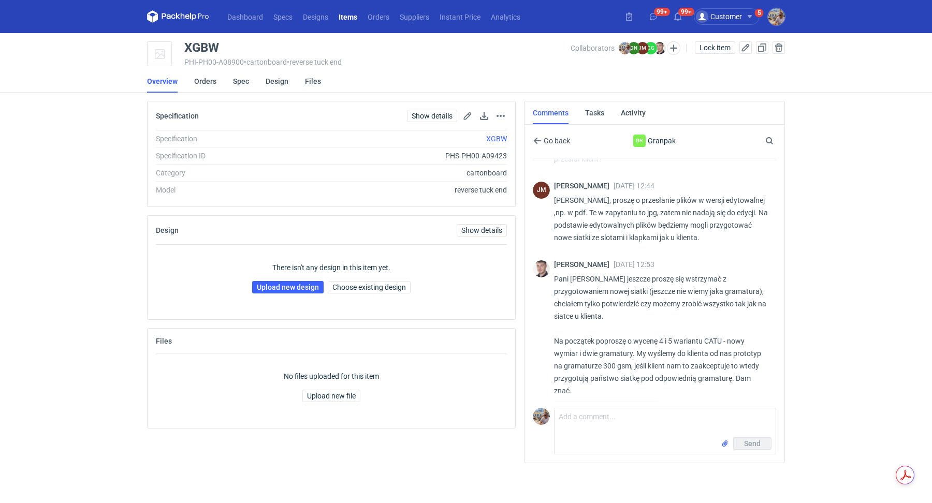
scroll to position [417, 0]
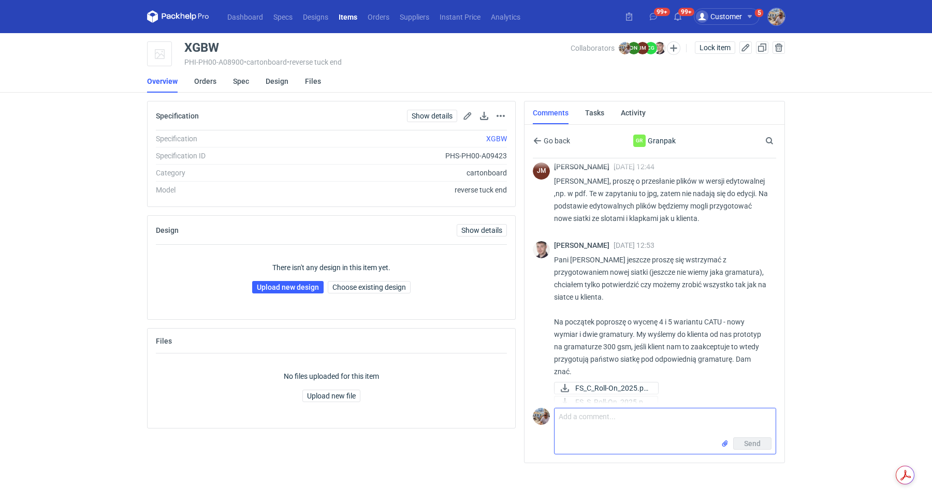
click at [610, 420] on textarea "Comment message" at bounding box center [665, 423] width 221 height 29
drag, startPoint x: 659, startPoint y: 306, endPoint x: 710, endPoint y: 308, distance: 50.8
click at [711, 308] on p "Pani Joanno narazie jeszcze proszę się wstrzymać z przygotowaniem nowej siatki …" at bounding box center [661, 316] width 214 height 124
drag, startPoint x: 661, startPoint y: 306, endPoint x: 721, endPoint y: 307, distance: 59.6
click at [721, 307] on p "Pani Joanno narazie jeszcze proszę się wstrzymać z przygotowaniem nowej siatki …" at bounding box center [661, 316] width 214 height 124
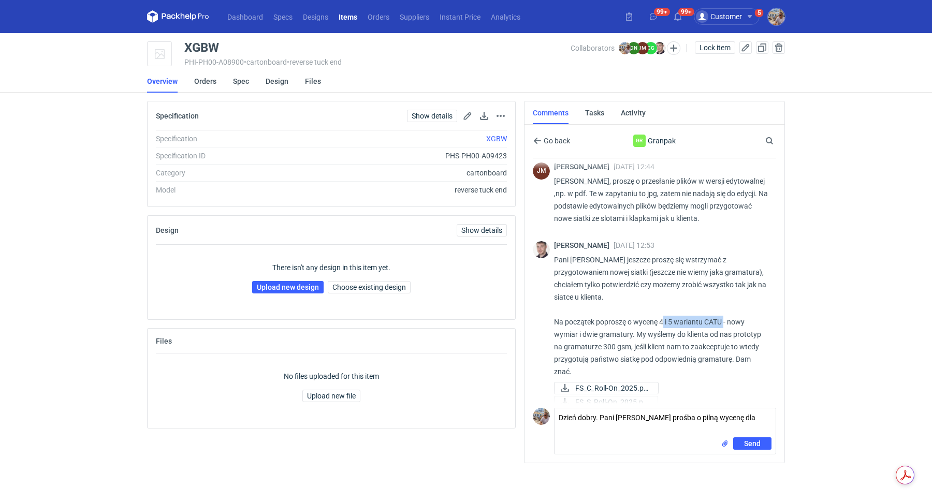
copy p "4 i 5 wariantu CATU"
click at [744, 414] on textarea "Dzień dobry. Pani Joanno prośba o pilną wycenę dla" at bounding box center [665, 423] width 221 height 29
paste textarea "4 i 5 wariantu CATU"
type textarea "Dzień dobry. Pani Joanno prośba o pilną wycenę dla 4 i 5 wariantu CATU"
click at [755, 440] on span "Send" at bounding box center [752, 443] width 17 height 7
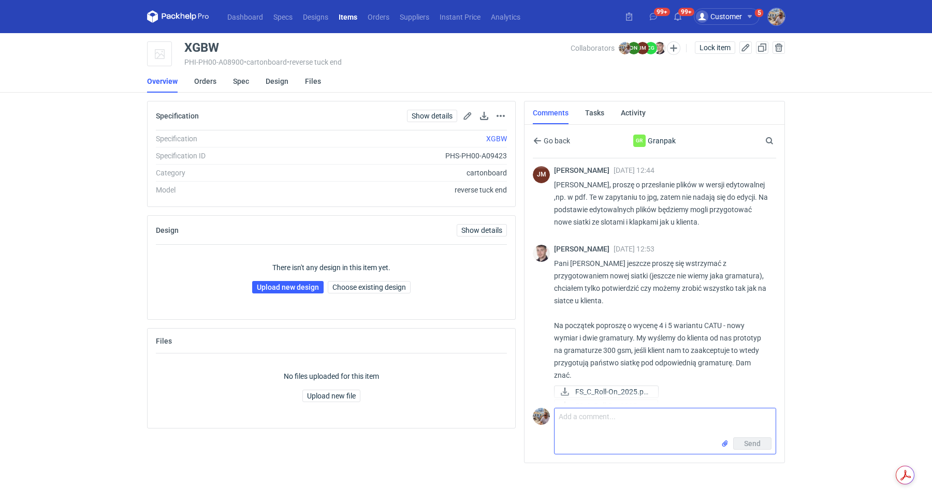
scroll to position [475, 0]
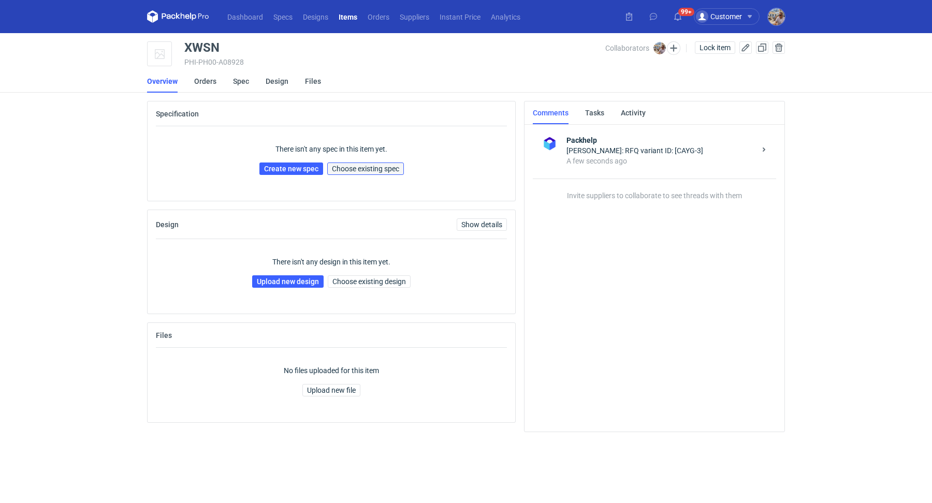
click at [373, 166] on span "Choose existing spec" at bounding box center [365, 168] width 67 height 7
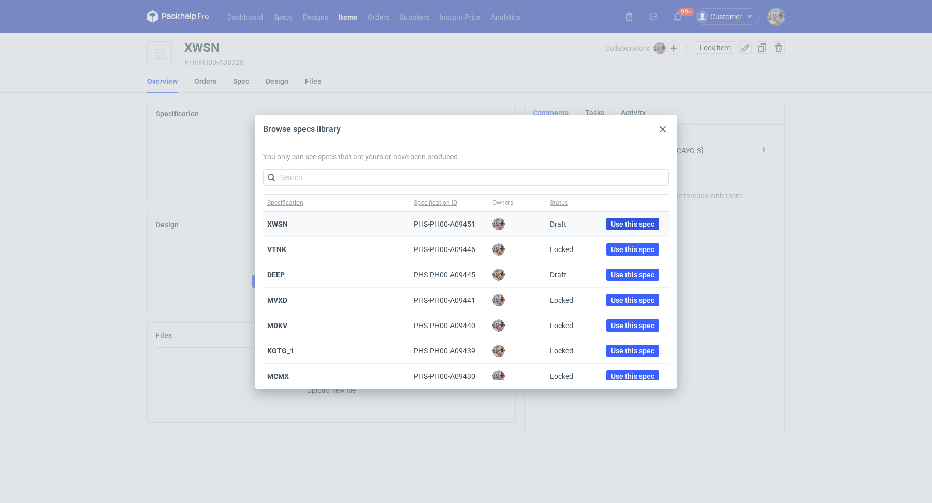
click at [640, 224] on span "Use this spec" at bounding box center [633, 224] width 44 height 7
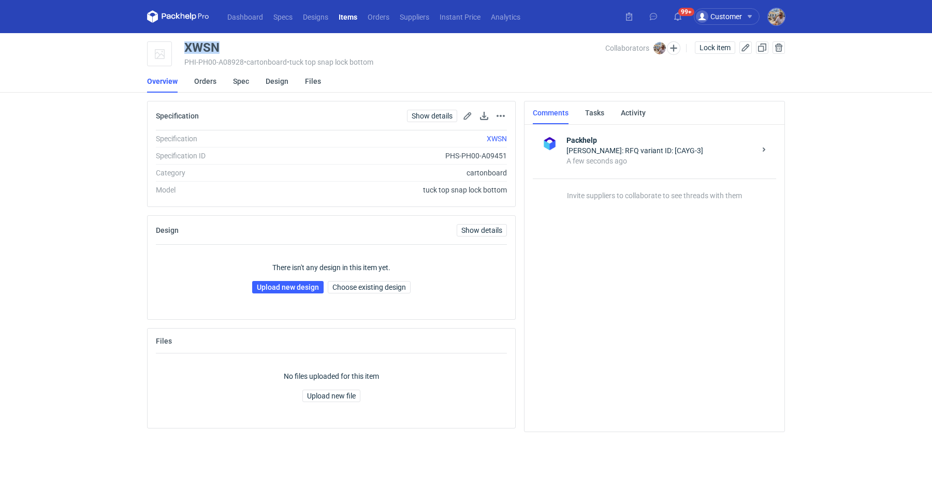
drag, startPoint x: 226, startPoint y: 47, endPoint x: 186, endPoint y: 47, distance: 39.9
click at [186, 47] on div "XWSN" at bounding box center [394, 47] width 421 height 12
copy div "XWSN"
click at [290, 288] on link "Upload new design" at bounding box center [287, 287] width 71 height 12
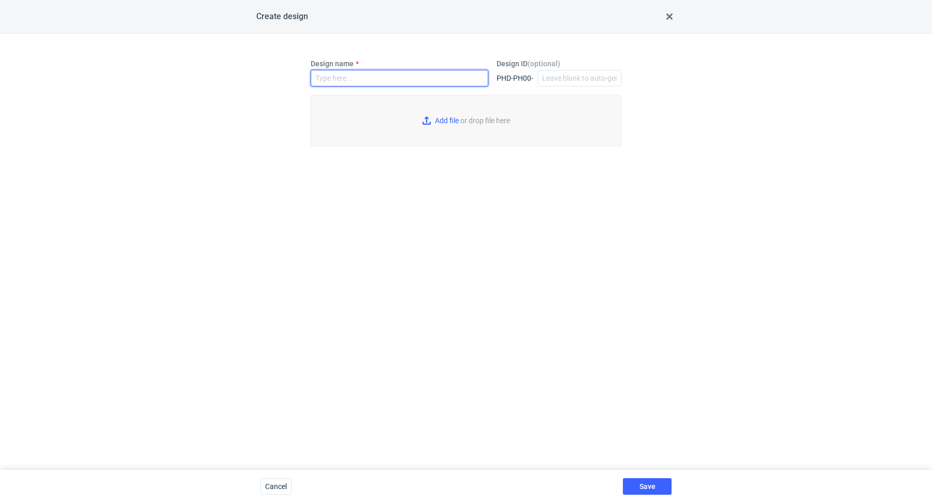
click at [369, 77] on input "Design name" at bounding box center [400, 78] width 178 height 17
paste input "XWSN"
type input "XWSN"
click at [445, 124] on input "Add file or drop file here" at bounding box center [466, 121] width 311 height 52
type input "C:\fakepath\custom____XWSN__d0__oR034768210__outside.pdf"
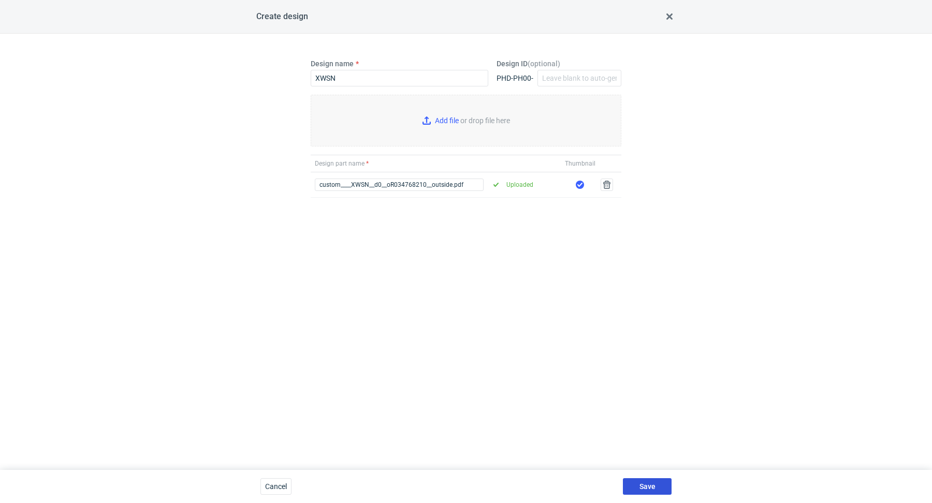
click at [653, 490] on span "Save" at bounding box center [648, 486] width 16 height 7
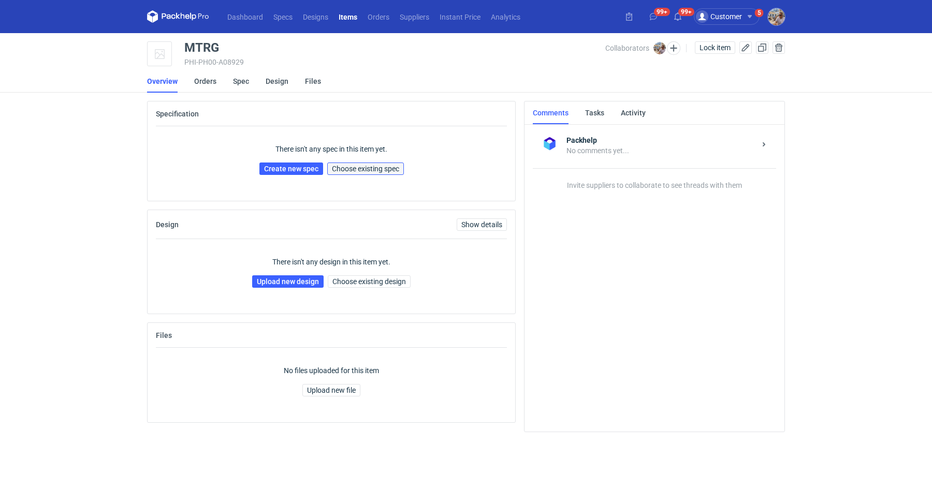
click at [371, 164] on button "Choose existing spec" at bounding box center [365, 169] width 77 height 12
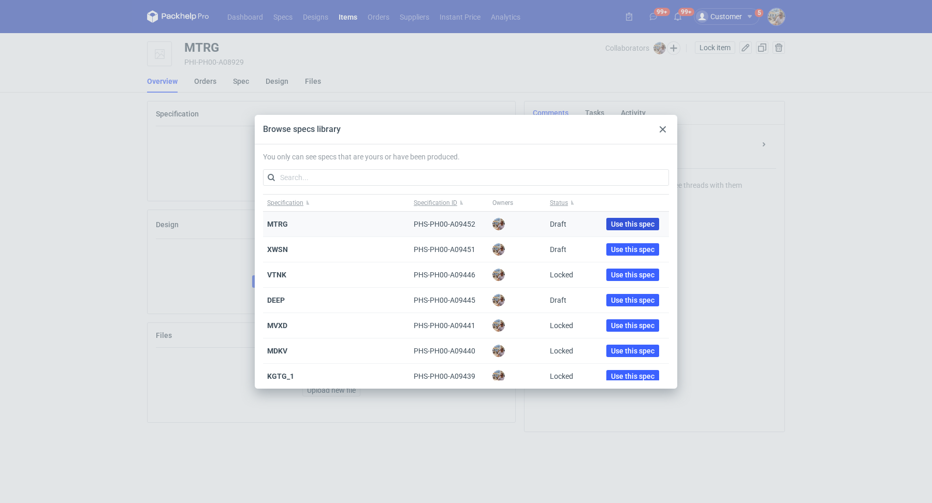
click at [611, 221] on span "Use this spec" at bounding box center [633, 224] width 44 height 7
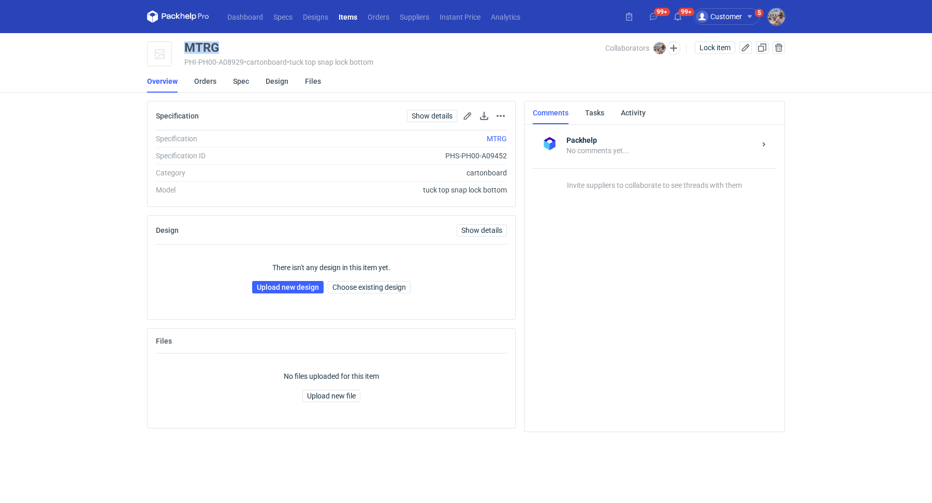
drag, startPoint x: 215, startPoint y: 46, endPoint x: 186, endPoint y: 40, distance: 29.5
click at [186, 40] on main "MTRG PHI-PH00-A08929 • cartonboard • tuck top snap lock bottom Collaborators [P…" at bounding box center [466, 268] width 646 height 470
copy div "MTRG"
click at [296, 281] on link "Upload new design" at bounding box center [287, 287] width 71 height 12
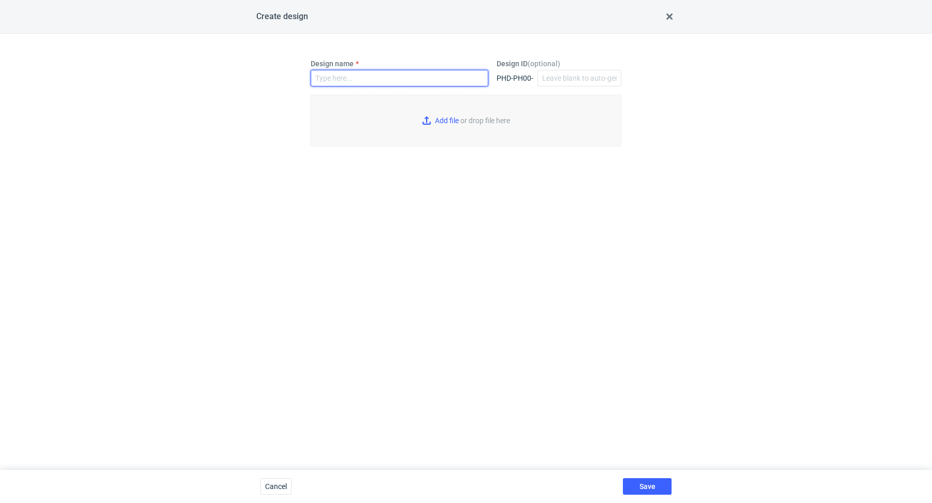
click at [368, 79] on input "Design name" at bounding box center [400, 78] width 178 height 17
paste input "MTRG"
type input "MTRG"
click at [435, 116] on input "Add file or drop file here" at bounding box center [466, 121] width 311 height 52
type input "C:\fakepath\custom____MTRG__d0__oR034768210__outside.pdf"
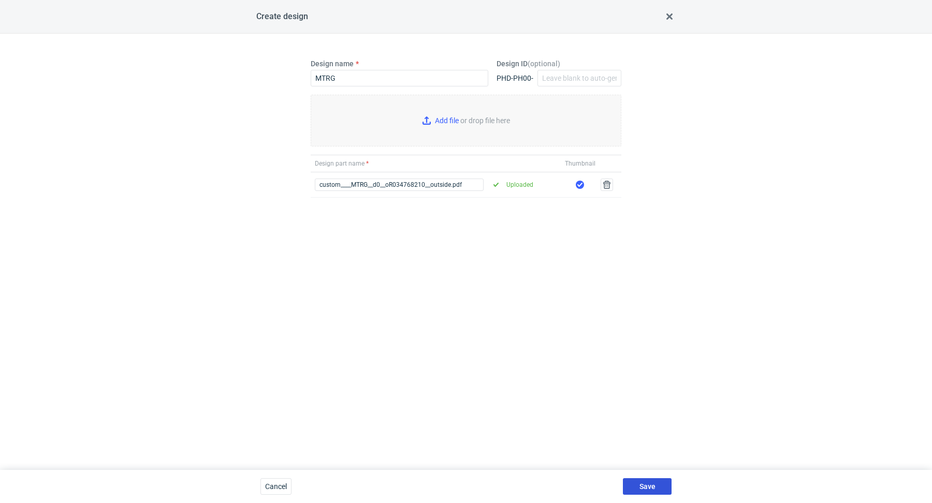
click at [646, 483] on span "Save" at bounding box center [648, 486] width 16 height 7
